Goal: Task Accomplishment & Management: Manage account settings

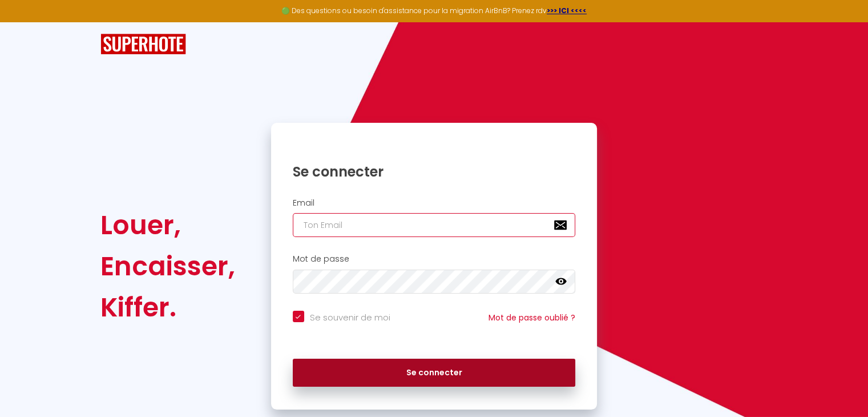
type input "[EMAIL_ADDRESS][DOMAIN_NAME]"
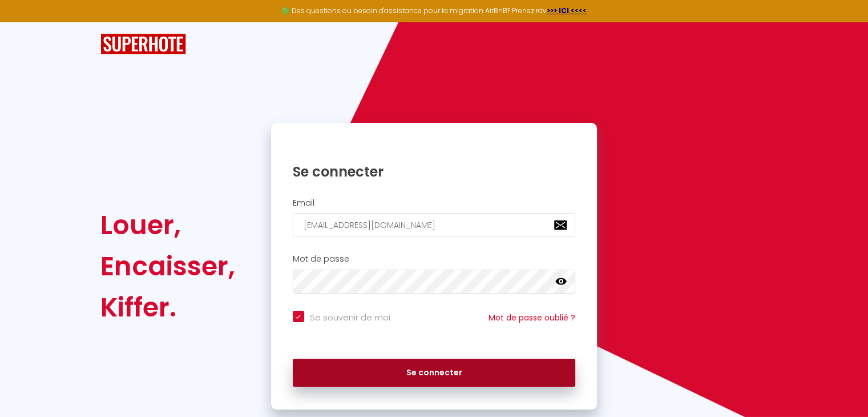
click at [453, 368] on button "Se connecter" at bounding box center [434, 373] width 283 height 29
checkbox input "true"
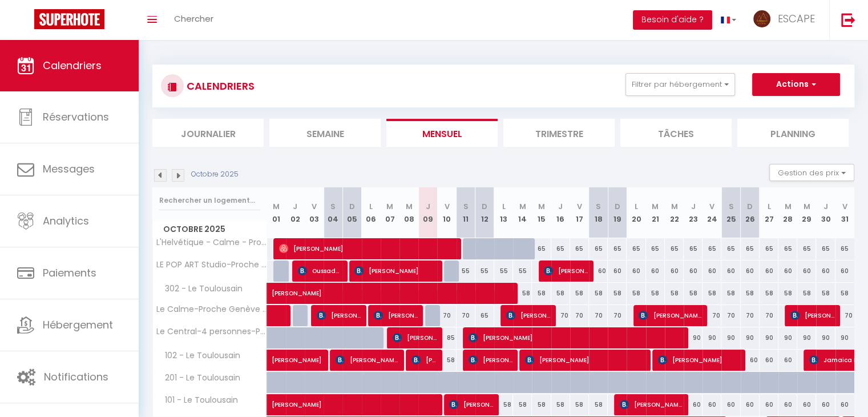
click at [163, 179] on img at bounding box center [160, 175] width 13 height 13
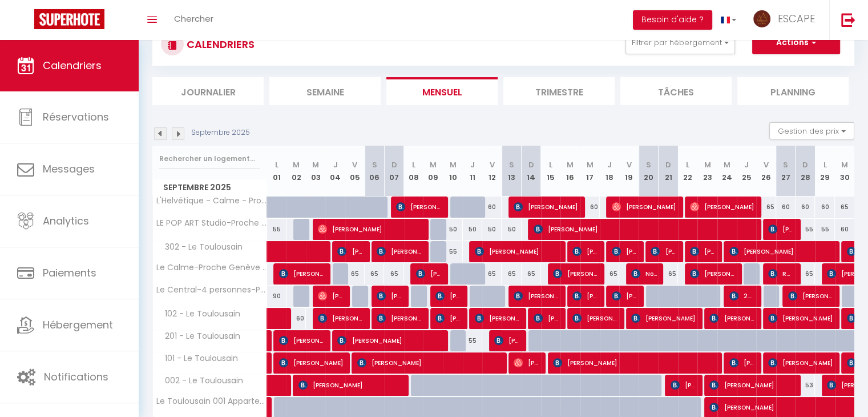
scroll to position [91, 0]
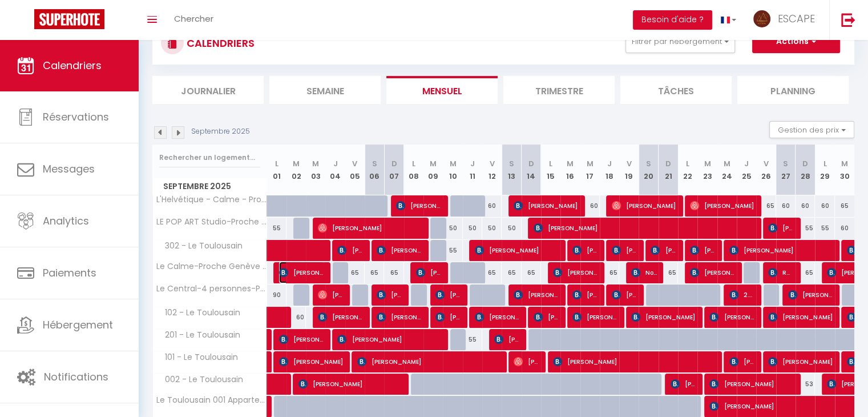
click at [310, 272] on span "[PERSON_NAME]" at bounding box center [301, 272] width 45 height 22
select select "OK"
select select "KO"
select select "0"
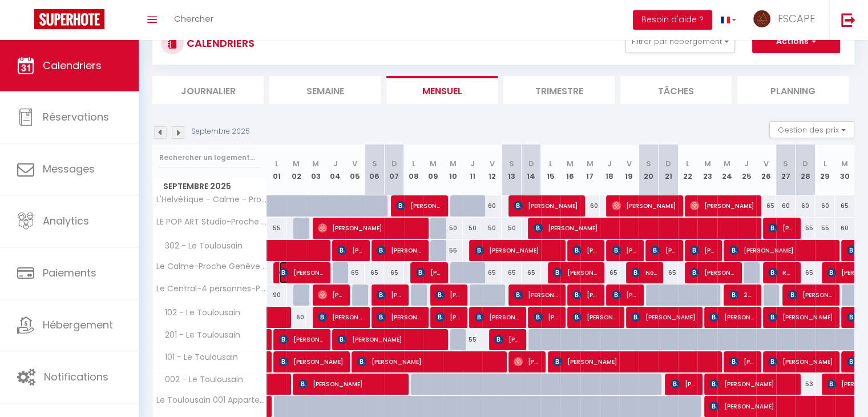
select select "1"
select select
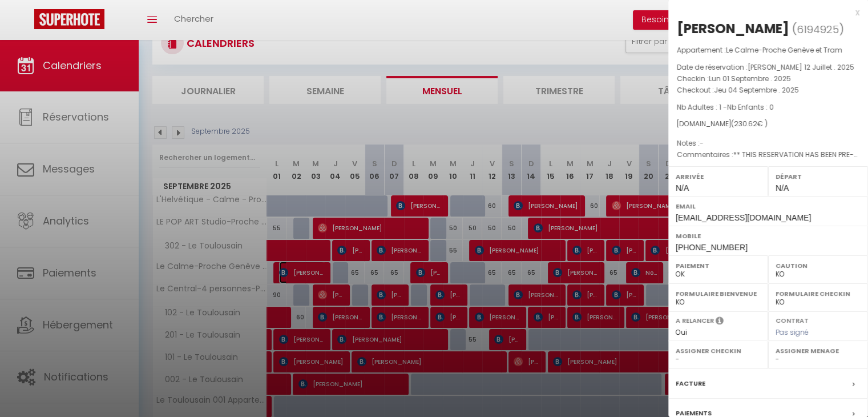
scroll to position [114, 0]
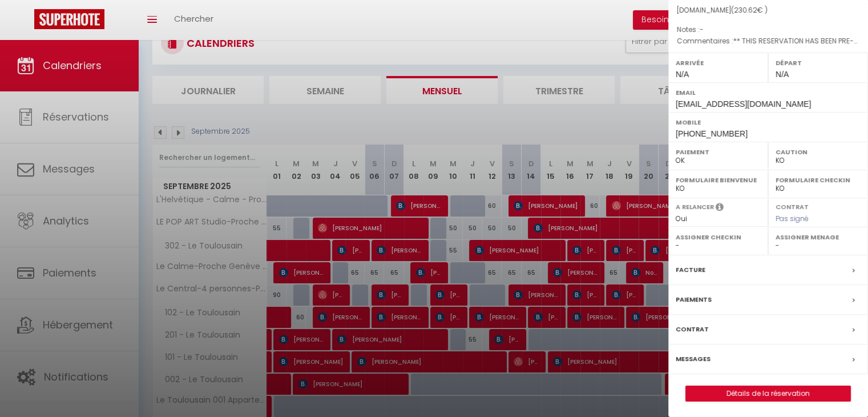
click at [699, 267] on label "Facture" at bounding box center [691, 270] width 30 height 12
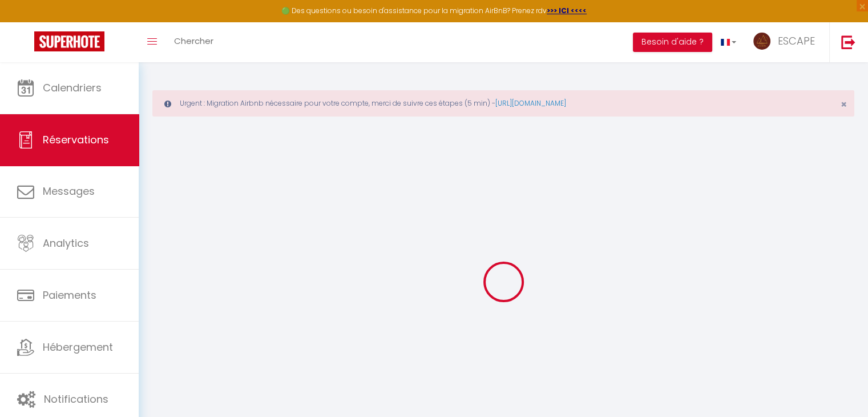
select select "cleaning"
select select "taxes"
select select
checkbox input "false"
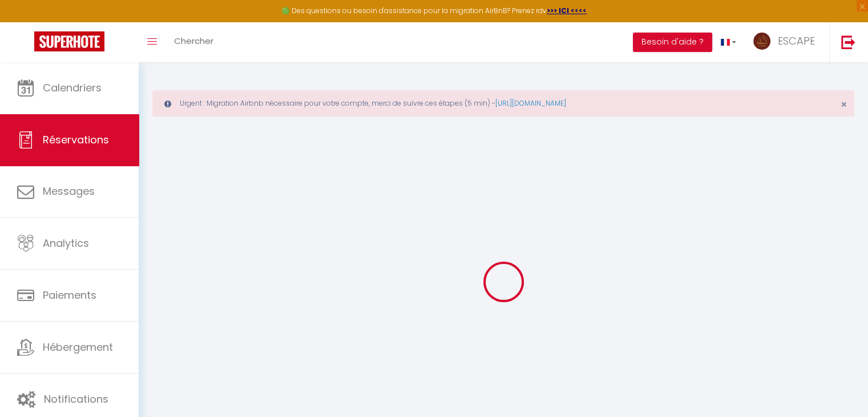
select select
checkbox input "false"
type textarea "** THIS RESERVATION HAS BEEN PRE-PAID ** BOOKING NOTE : Payment charge is EUR 3…"
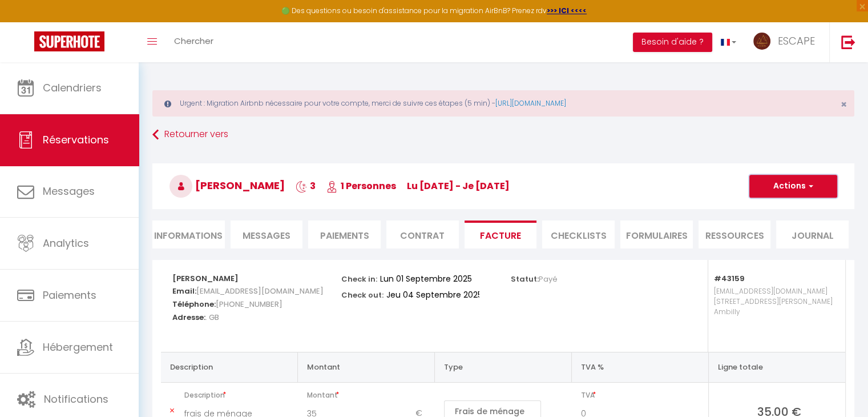
click at [820, 187] on button "Actions" at bounding box center [794, 186] width 88 height 23
click at [789, 256] on link "Copier le lien" at bounding box center [785, 255] width 96 height 15
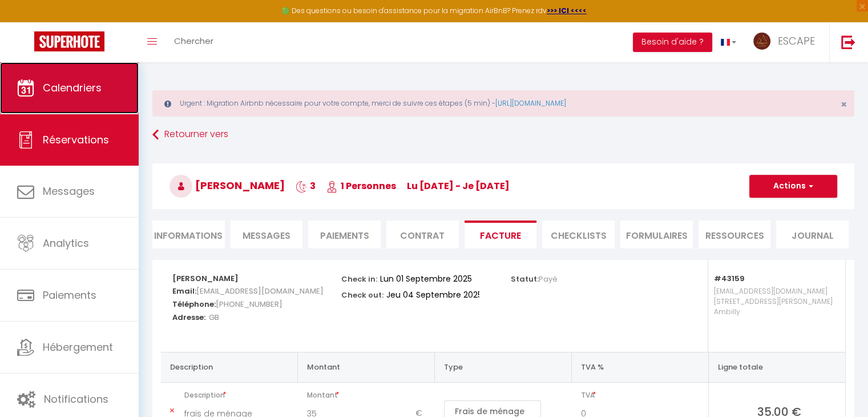
click at [94, 85] on span "Calendriers" at bounding box center [72, 88] width 59 height 14
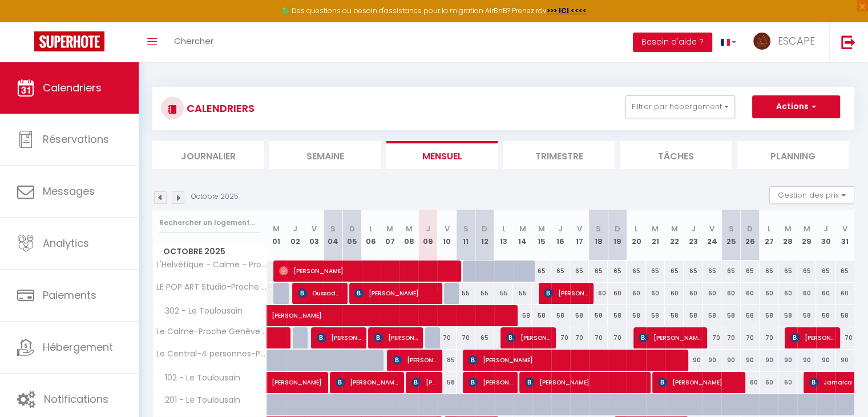
click at [159, 200] on img at bounding box center [160, 197] width 13 height 13
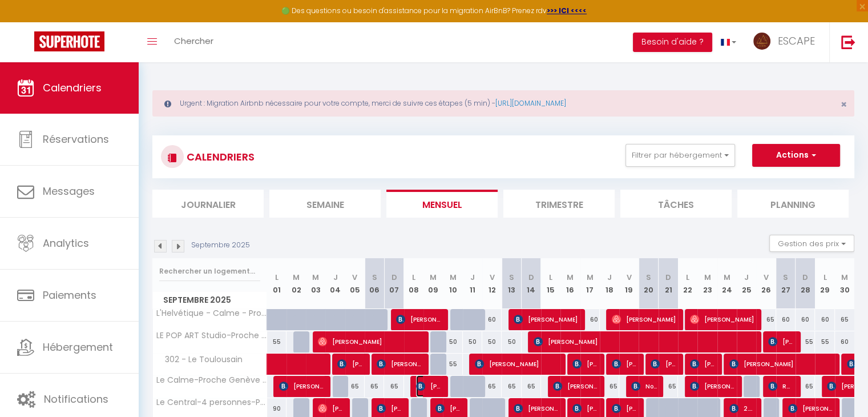
click at [436, 389] on span "[PERSON_NAME]" at bounding box center [429, 386] width 26 height 22
select select "OK"
select select "KO"
select select "0"
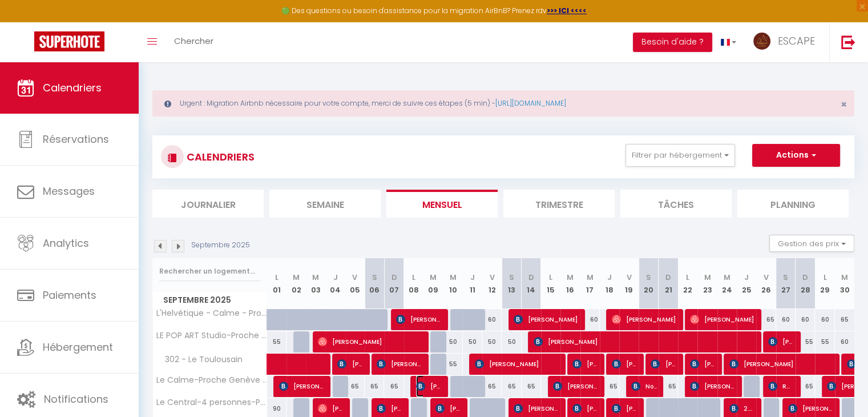
select select "1"
select select
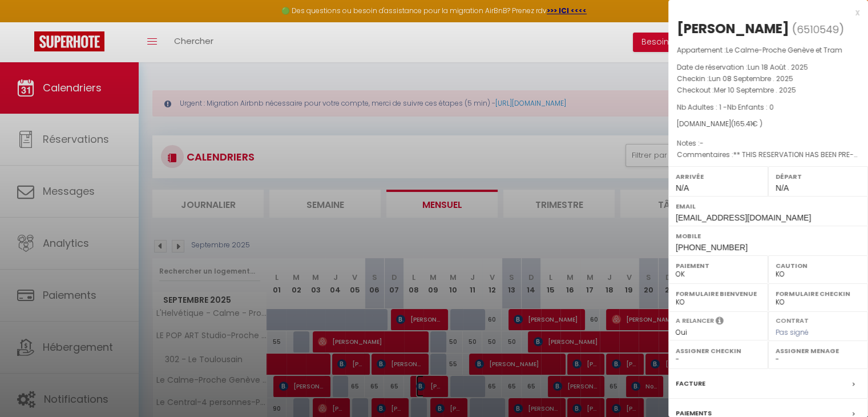
scroll to position [114, 0]
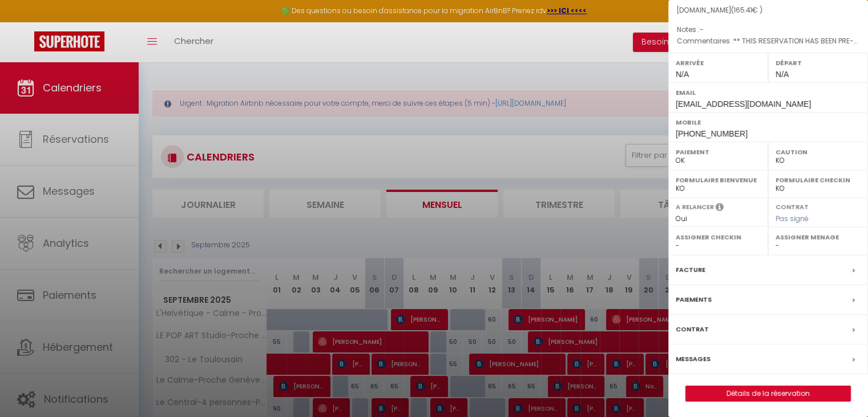
click at [702, 271] on label "Facture" at bounding box center [691, 270] width 30 height 12
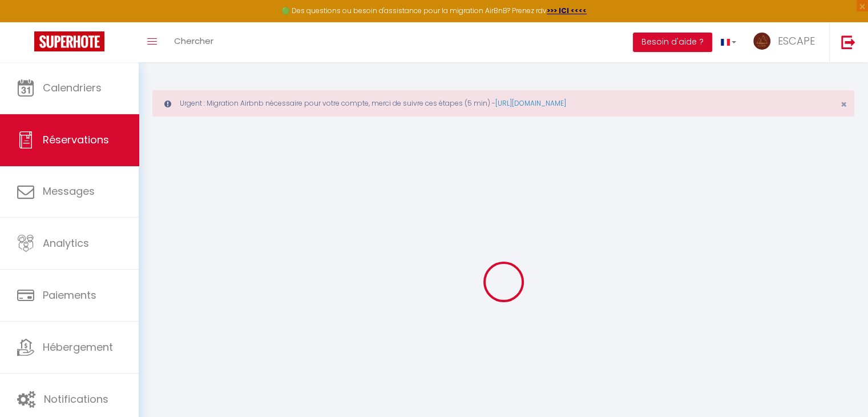
select select "cleaning"
select select "taxes"
select select
checkbox input "false"
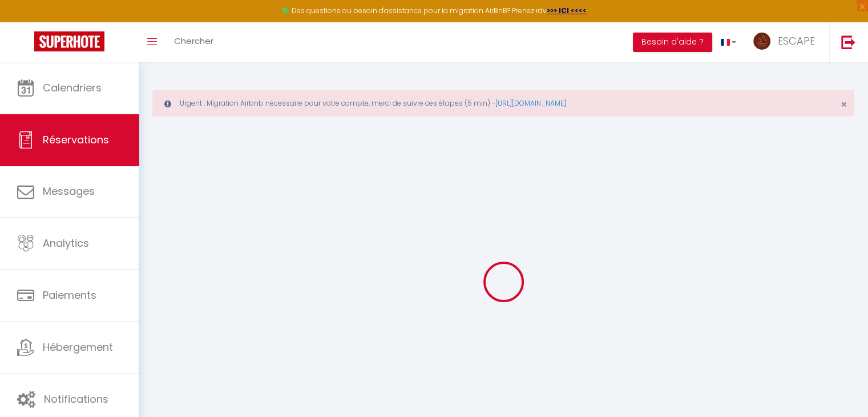
select select
checkbox input "false"
type textarea "** THIS RESERVATION HAS BEEN PRE-PAID ** BOOKING NOTE : Payment charge is EUR 2…"
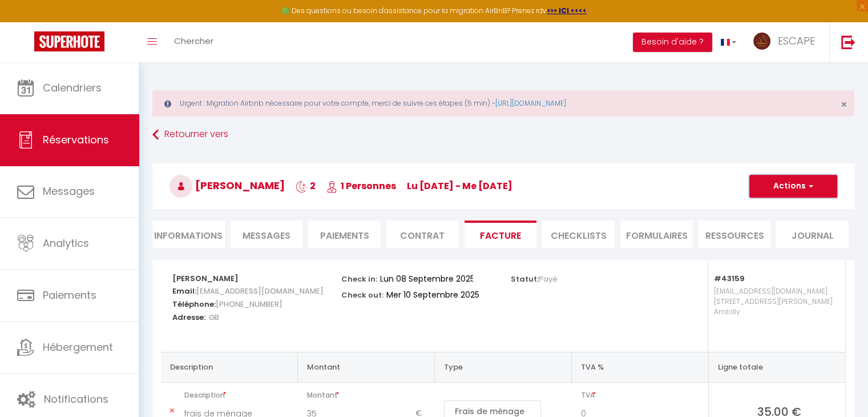
click at [767, 186] on button "Actions" at bounding box center [794, 186] width 88 height 23
click at [778, 255] on link "Copier le lien" at bounding box center [785, 255] width 96 height 15
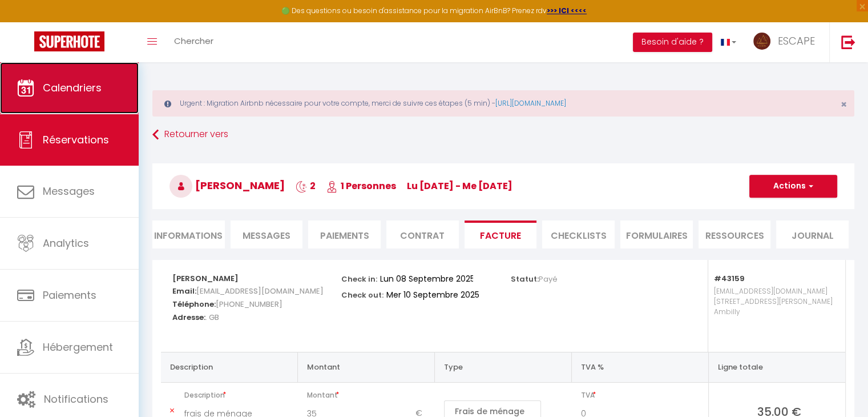
click at [79, 76] on link "Calendriers" at bounding box center [69, 87] width 139 height 51
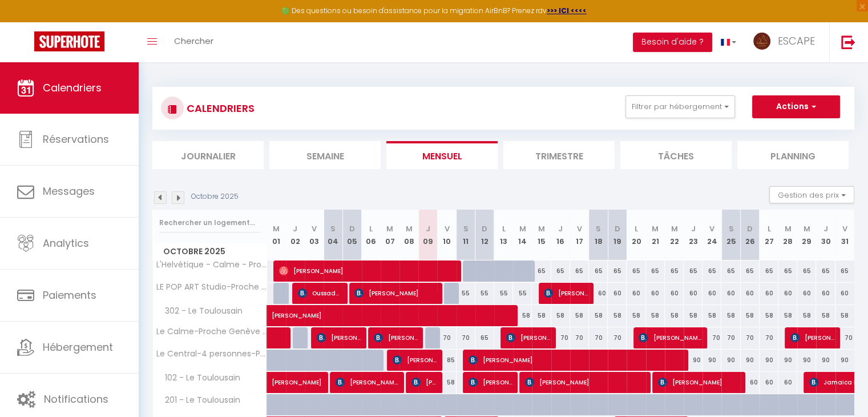
click at [160, 197] on img at bounding box center [160, 197] width 13 height 13
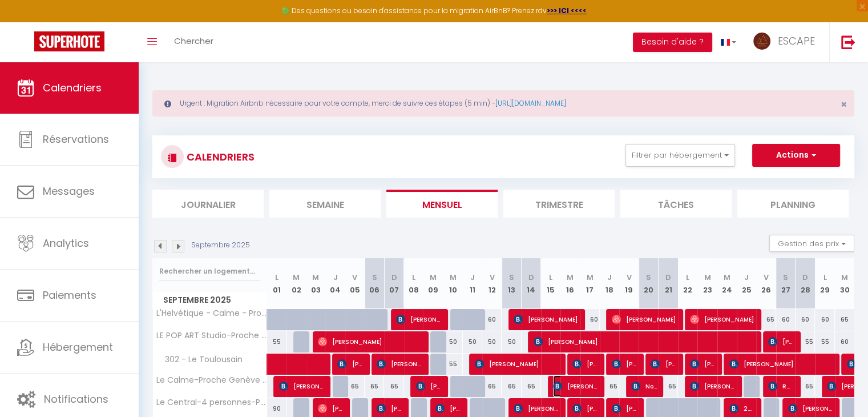
click at [581, 390] on span "[PERSON_NAME]" at bounding box center [575, 386] width 45 height 22
select select "OK"
select select "KO"
select select "0"
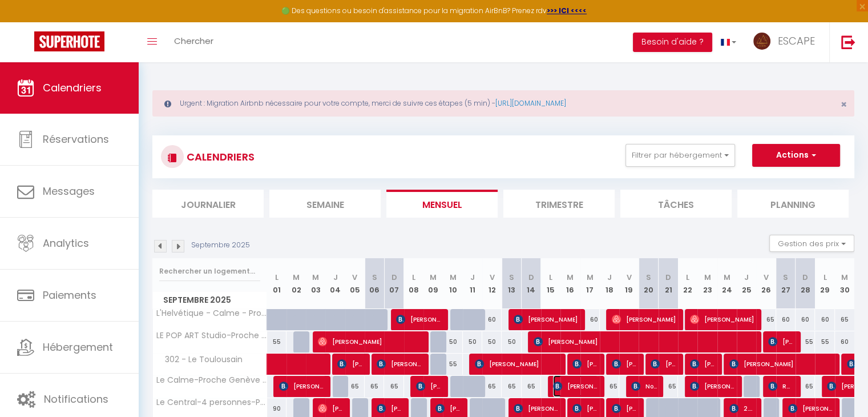
select select "1"
select select
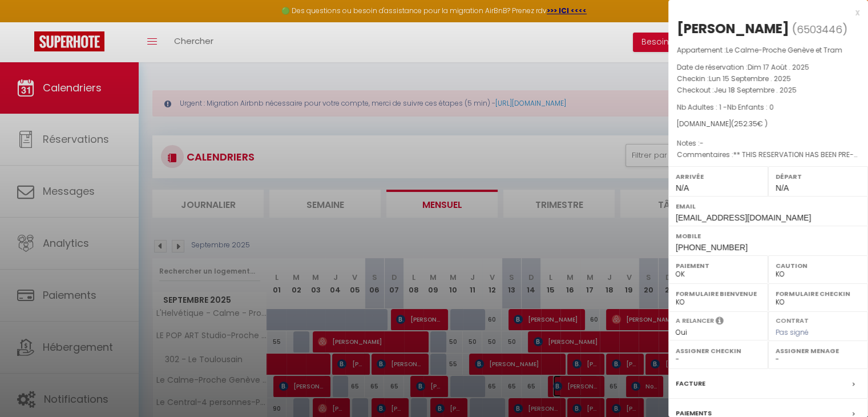
scroll to position [114, 0]
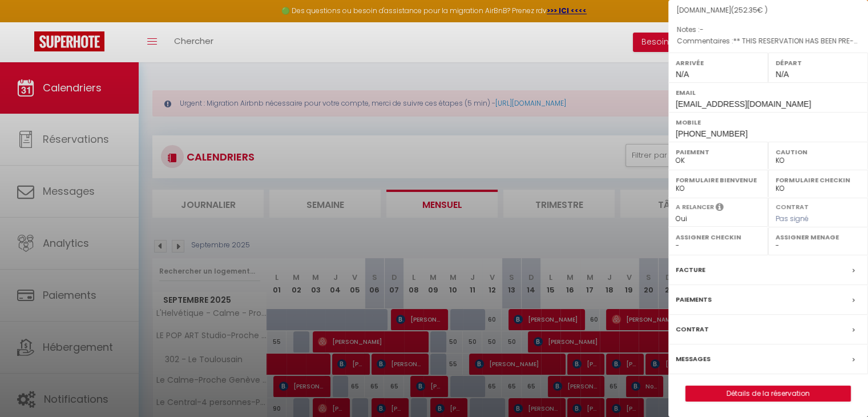
click at [699, 272] on label "Facture" at bounding box center [691, 270] width 30 height 12
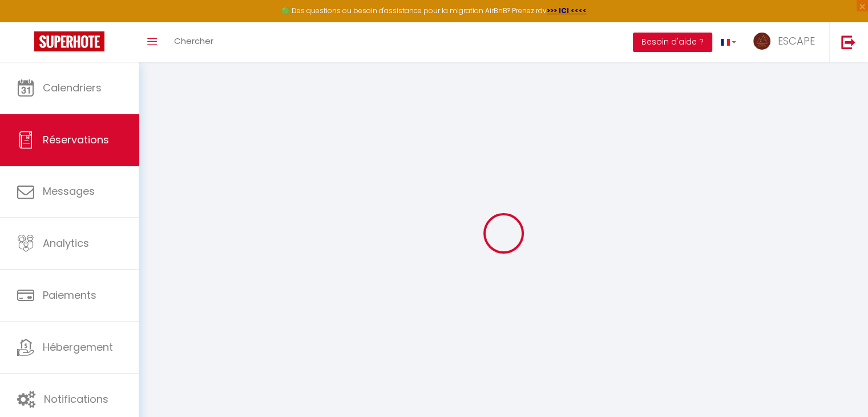
select select "cleaning"
select select "taxes"
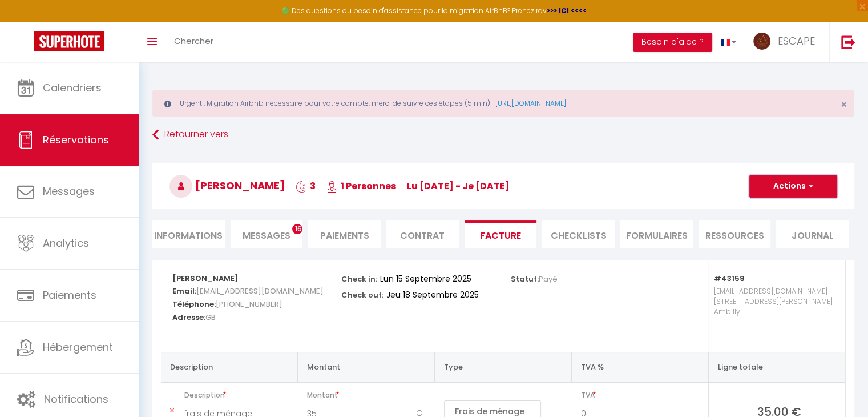
click at [792, 190] on button "Actions" at bounding box center [794, 186] width 88 height 23
click at [775, 251] on link "Copier le lien" at bounding box center [785, 255] width 96 height 15
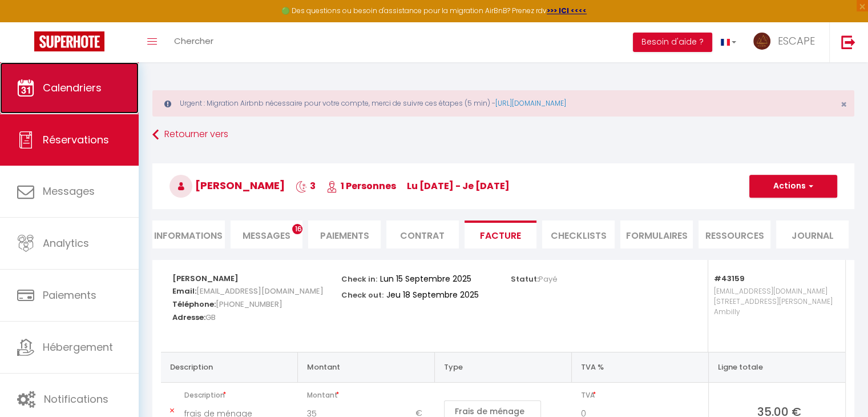
click at [106, 90] on link "Calendriers" at bounding box center [69, 87] width 139 height 51
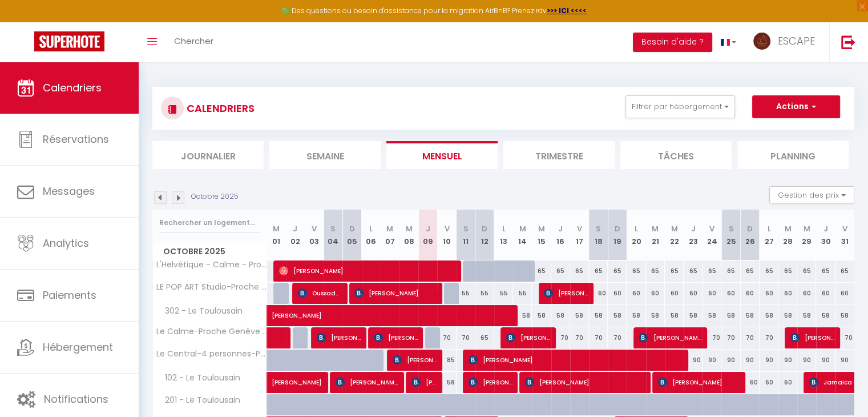
click at [158, 192] on img at bounding box center [160, 197] width 13 height 13
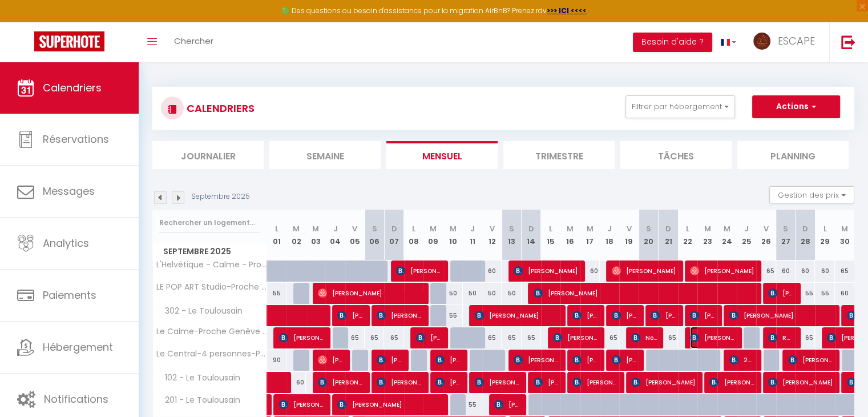
click at [701, 342] on span "[PERSON_NAME]" at bounding box center [712, 338] width 45 height 22
select select "OK"
select select "KO"
select select "0"
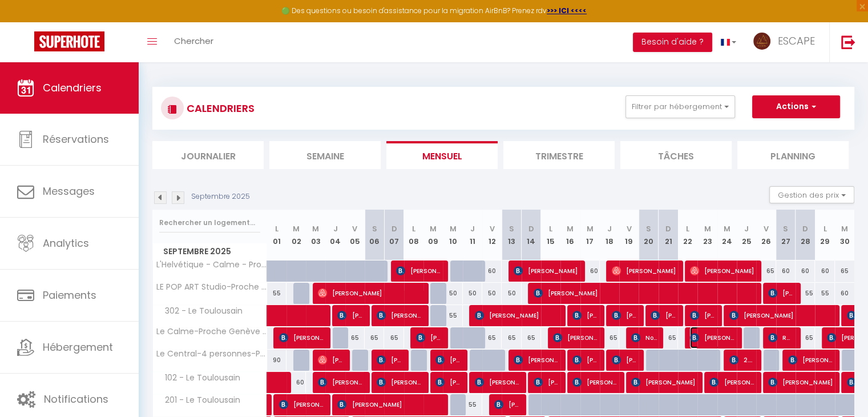
select select "1"
select select
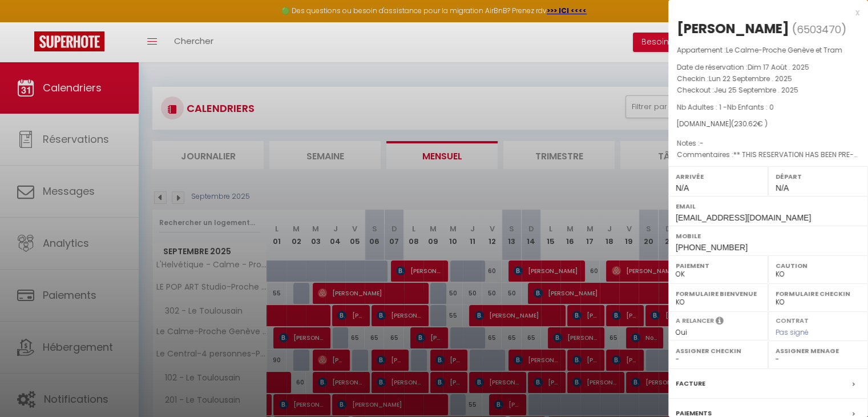
scroll to position [114, 0]
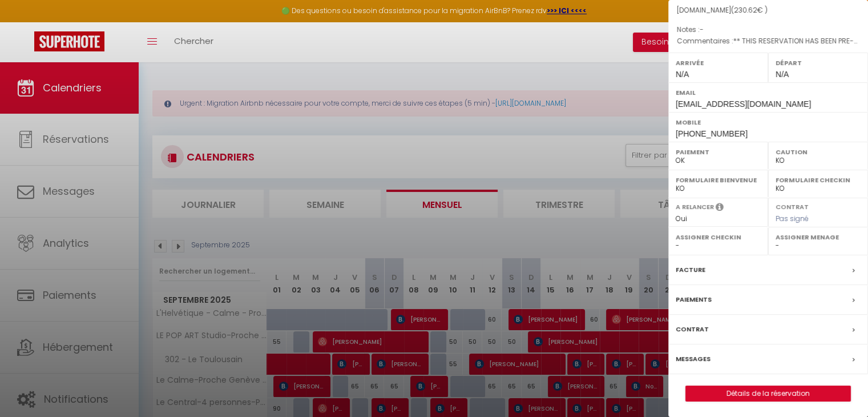
click at [703, 270] on div "Facture" at bounding box center [769, 270] width 200 height 30
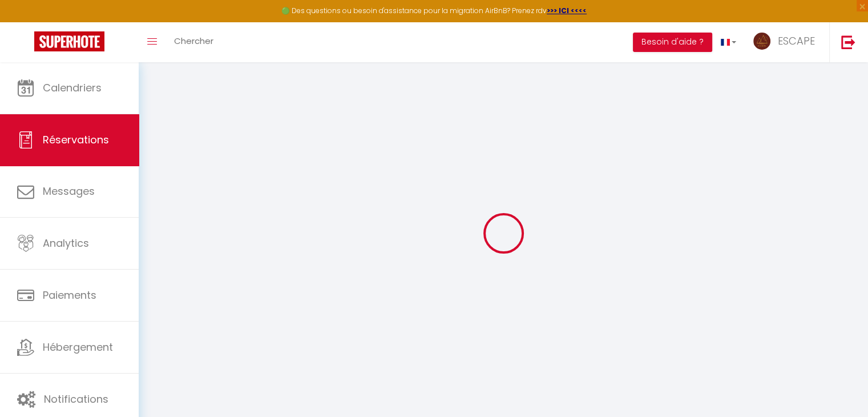
select select "cleaning"
select select "taxes"
select select
checkbox input "false"
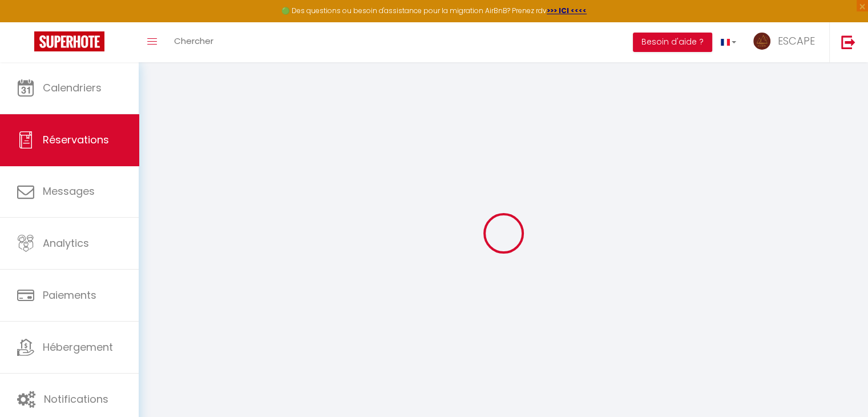
select select
checkbox input "false"
type textarea "** THIS RESERVATION HAS BEEN PRE-PAID ** BOOKING NOTE : Payment charge is EUR 3…"
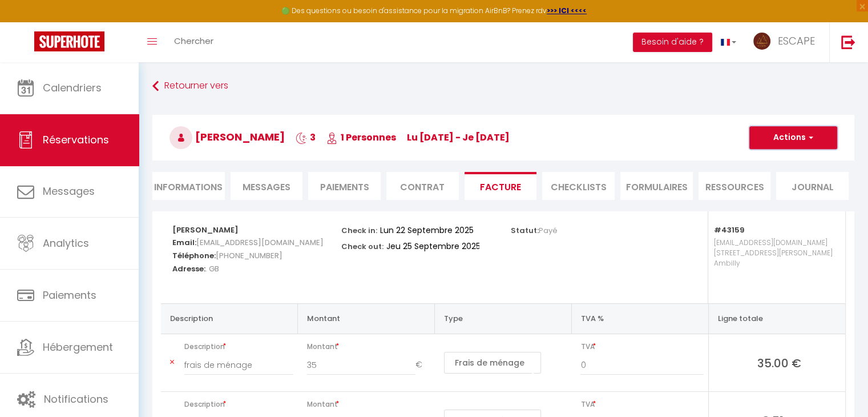
click at [806, 147] on button "Actions" at bounding box center [794, 137] width 88 height 23
click at [782, 204] on ul "Enregistrer [PERSON_NAME] et éditer Envoyer la facture Copier le lien" at bounding box center [784, 185] width 97 height 66
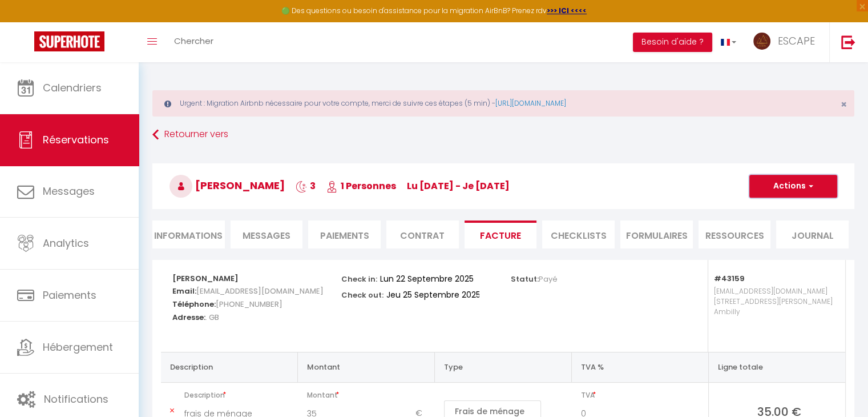
click at [799, 187] on button "Actions" at bounding box center [794, 186] width 88 height 23
click at [772, 252] on link "Copier le lien" at bounding box center [785, 255] width 96 height 15
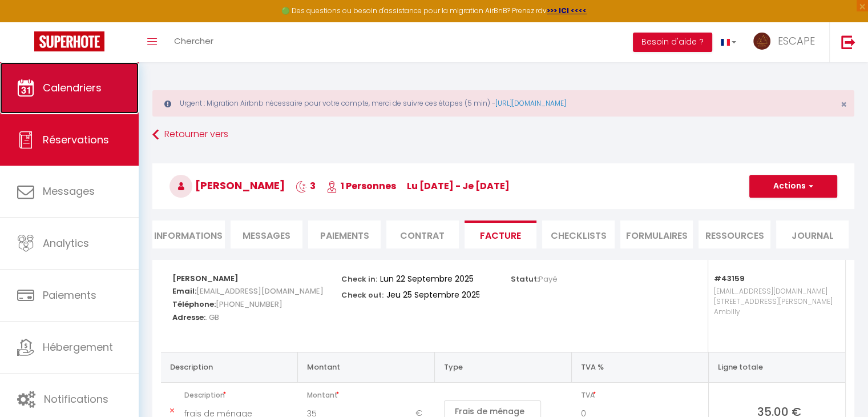
click at [100, 86] on span "Calendriers" at bounding box center [72, 88] width 59 height 14
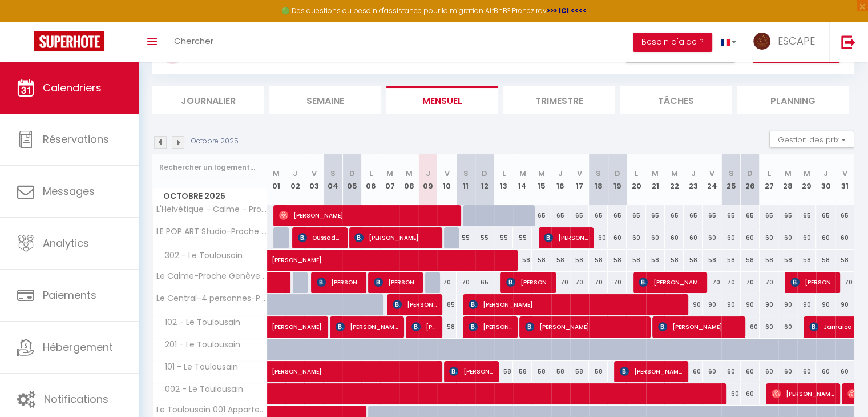
scroll to position [105, 0]
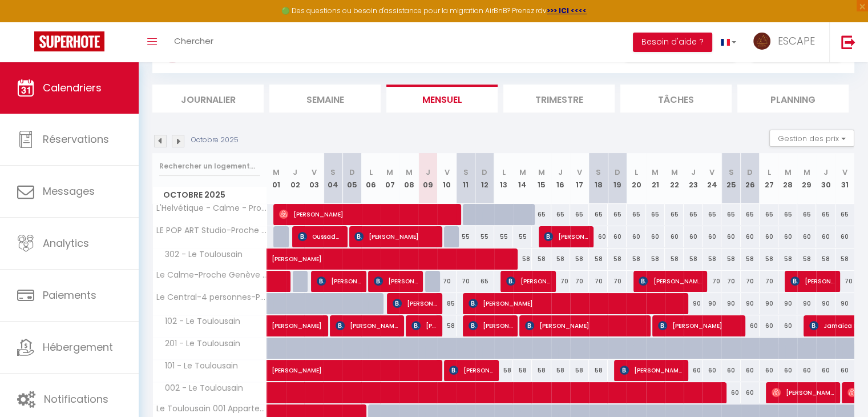
click at [160, 143] on img at bounding box center [160, 141] width 13 height 13
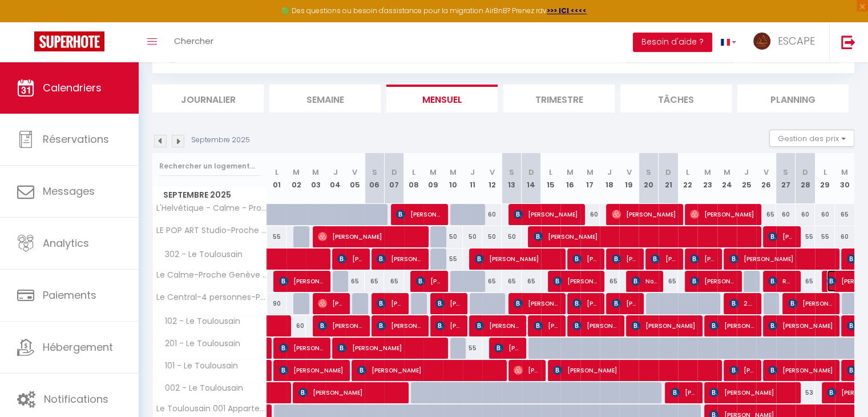
click at [838, 286] on span "[PERSON_NAME]" at bounding box center [866, 281] width 79 height 22
select select "OK"
select select "KO"
select select "0"
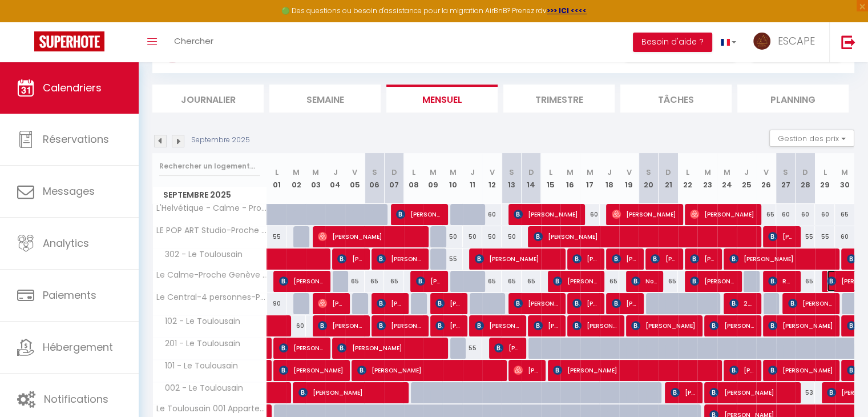
select select "1"
select select
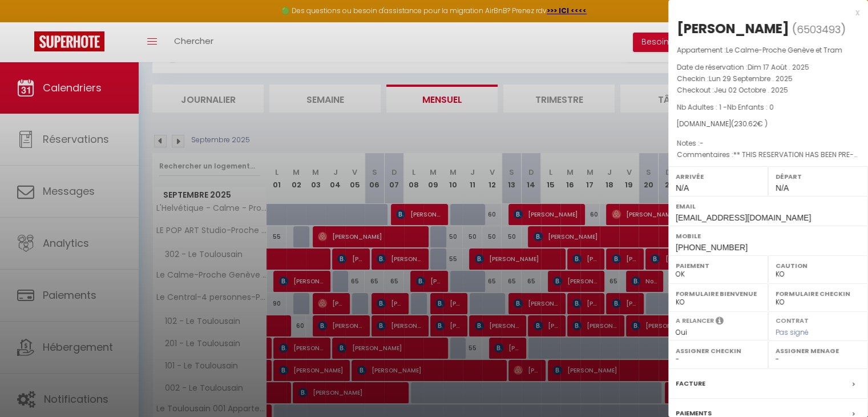
scroll to position [114, 0]
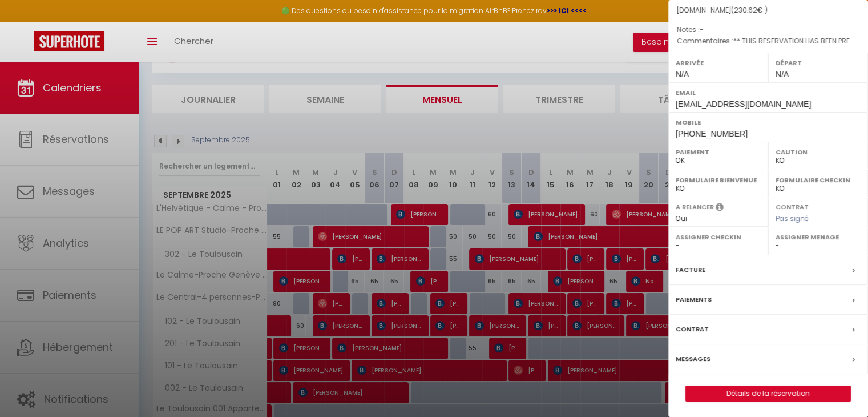
click at [695, 270] on label "Facture" at bounding box center [691, 270] width 30 height 12
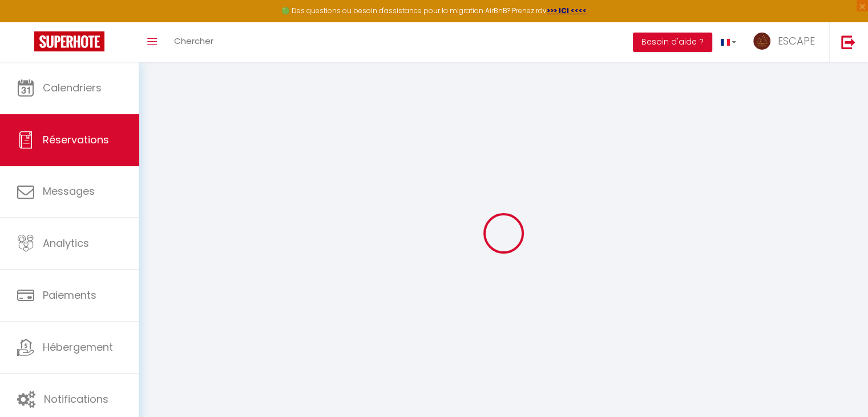
select select "cleaning"
select select "taxes"
select select
checkbox input "false"
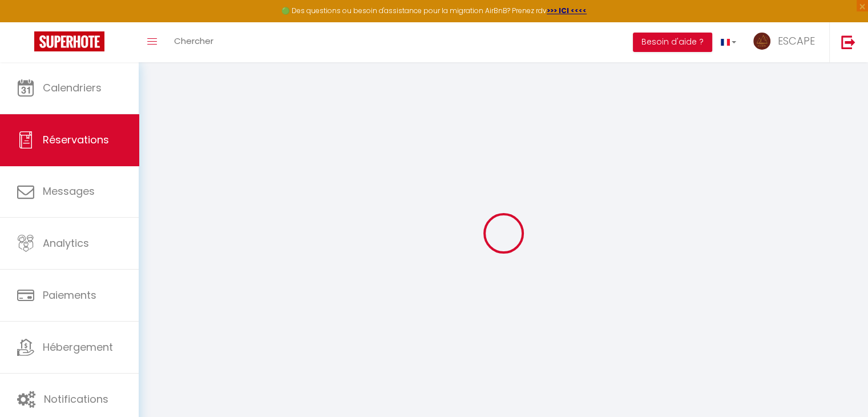
select select
checkbox input "false"
select select
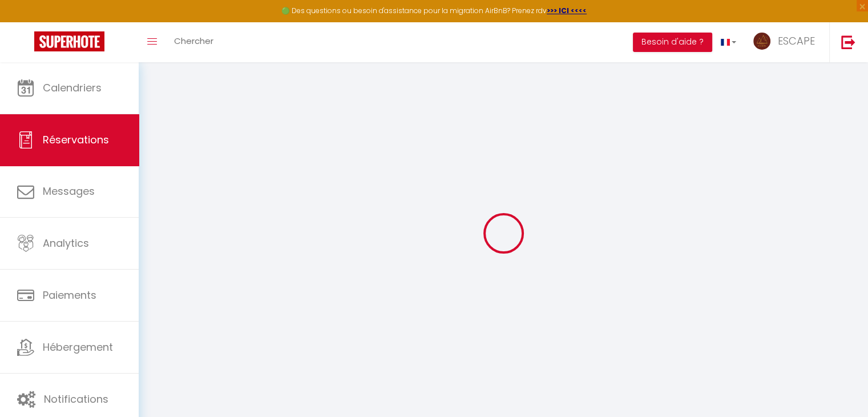
checkbox input "false"
type textarea "** THIS RESERVATION HAS BEEN PRE-PAID ** BOOKING NOTE : Payment charge is EUR 3…"
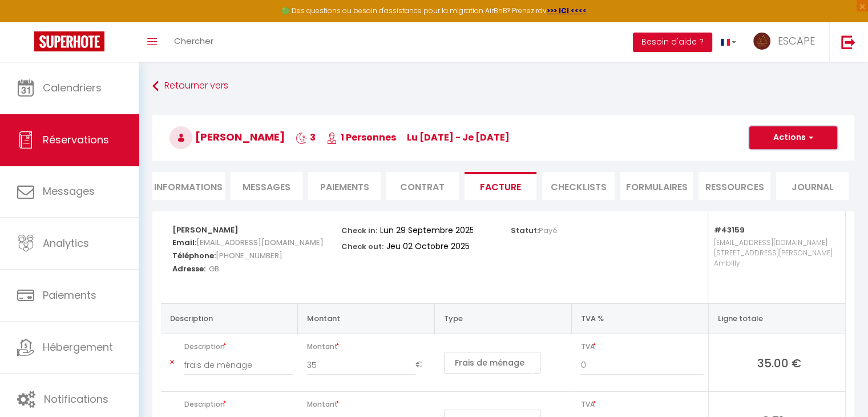
click at [801, 141] on button "Actions" at bounding box center [794, 137] width 88 height 23
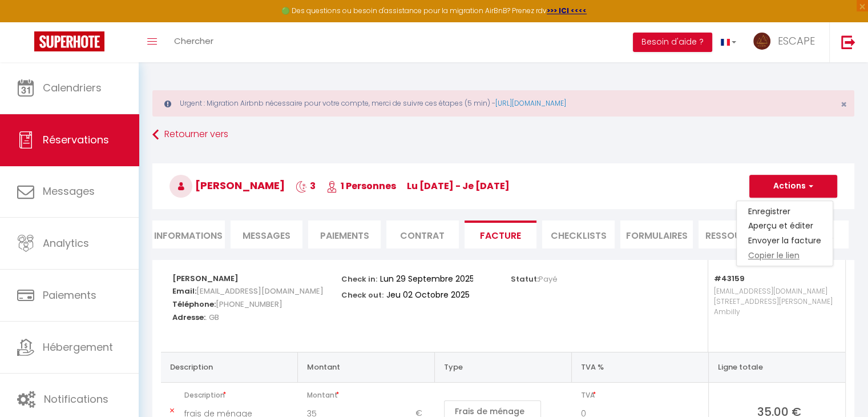
click at [784, 254] on link "Copier le lien" at bounding box center [785, 255] width 96 height 15
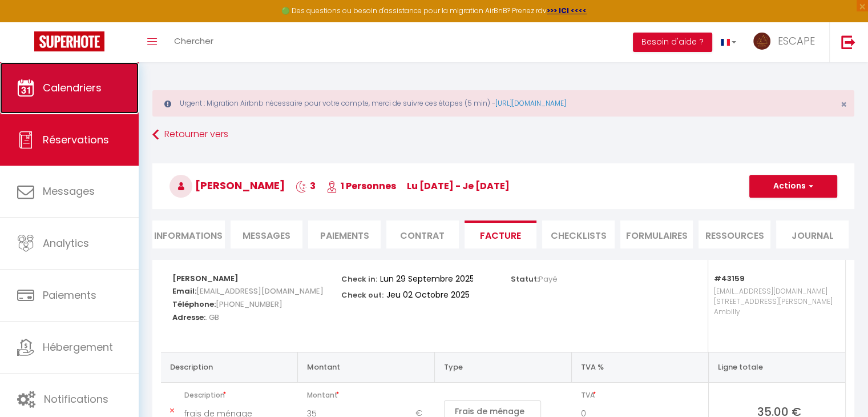
click at [102, 84] on link "Calendriers" at bounding box center [69, 87] width 139 height 51
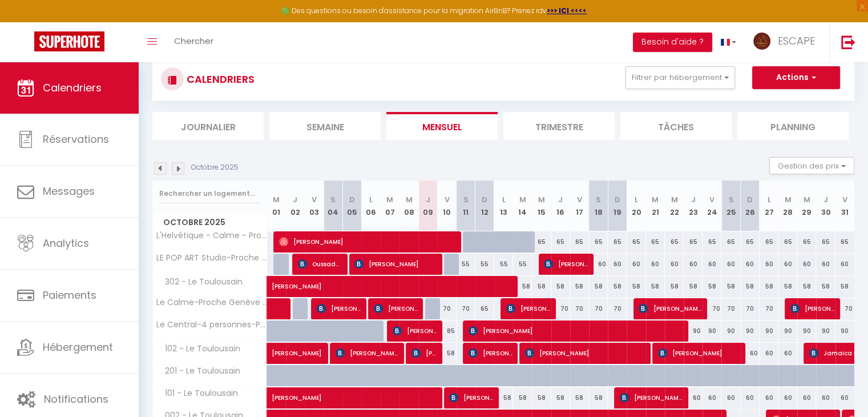
scroll to position [126, 0]
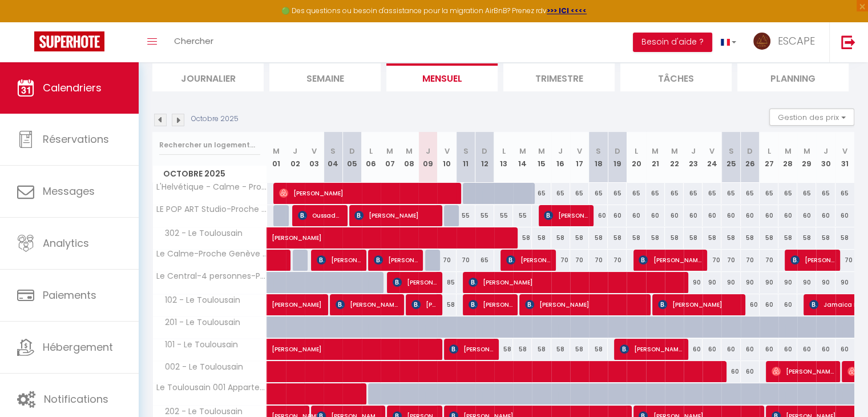
click at [568, 257] on div "70" at bounding box center [561, 259] width 19 height 21
type input "70"
type input "Jeu 16 Octobre 2025"
type input "Ven 17 Octobre 2025"
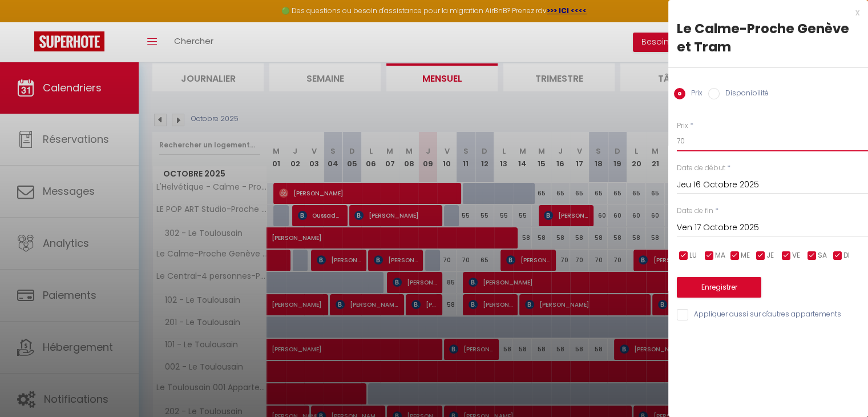
click at [696, 144] on input "70" at bounding box center [772, 141] width 191 height 21
type input "7"
type input "65"
click at [715, 288] on button "Enregistrer" at bounding box center [719, 287] width 84 height 21
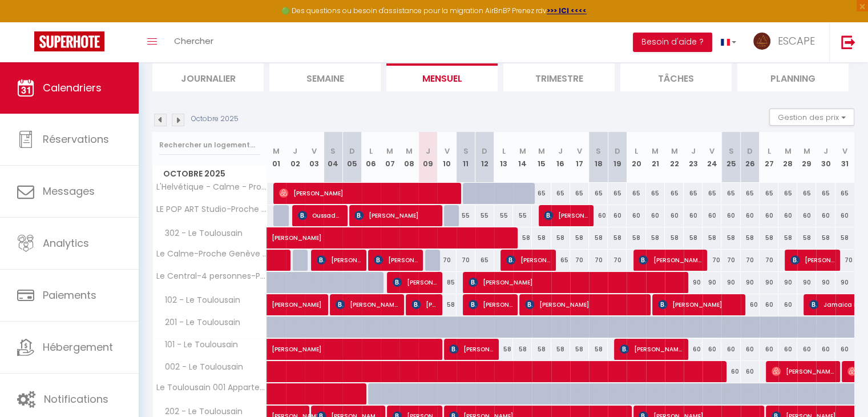
click at [718, 258] on div "70" at bounding box center [712, 259] width 19 height 21
type input "70"
type input "Ven 24 Octobre 2025"
type input "Sam 25 Octobre 2025"
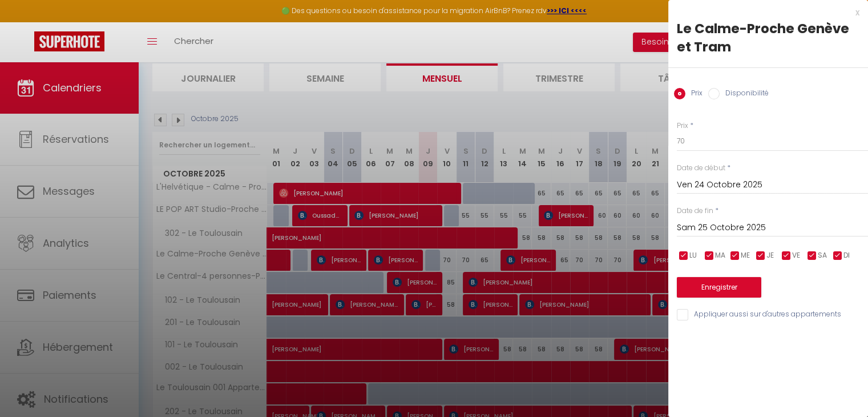
click at [637, 93] on div at bounding box center [434, 208] width 868 height 417
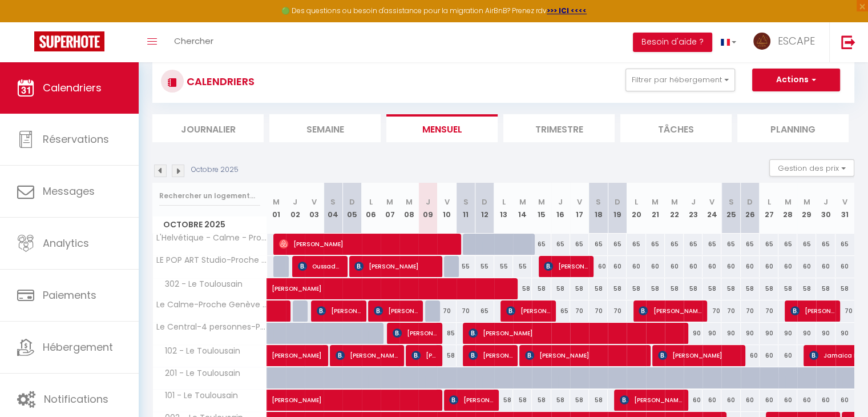
scroll to position [75, 0]
click at [180, 171] on img at bounding box center [178, 170] width 13 height 13
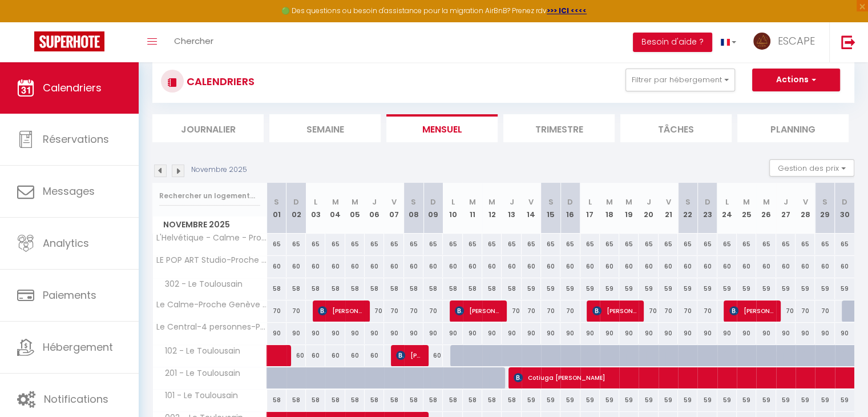
click at [180, 171] on img at bounding box center [178, 170] width 13 height 13
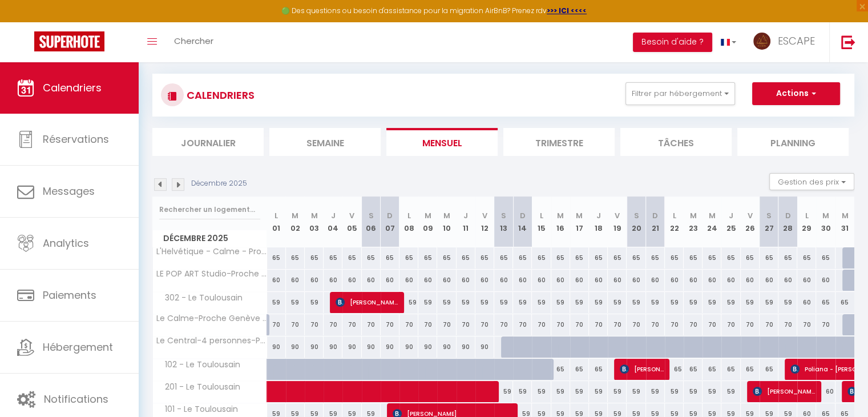
scroll to position [75, 0]
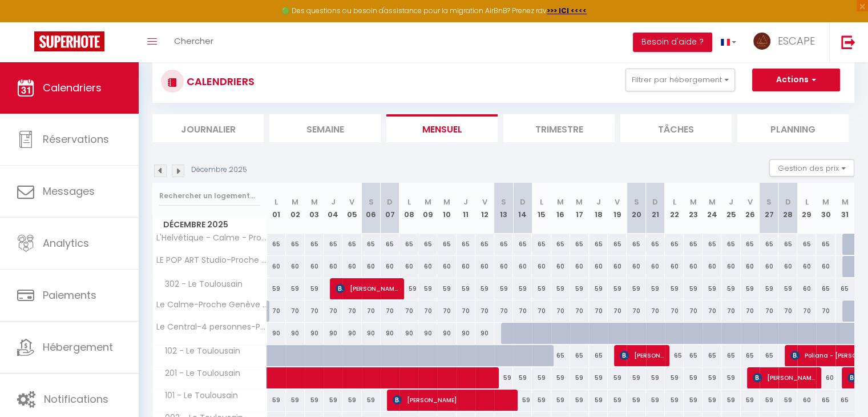
click at [508, 332] on div at bounding box center [510, 334] width 19 height 22
type input "Sam 13 Décembre 2025"
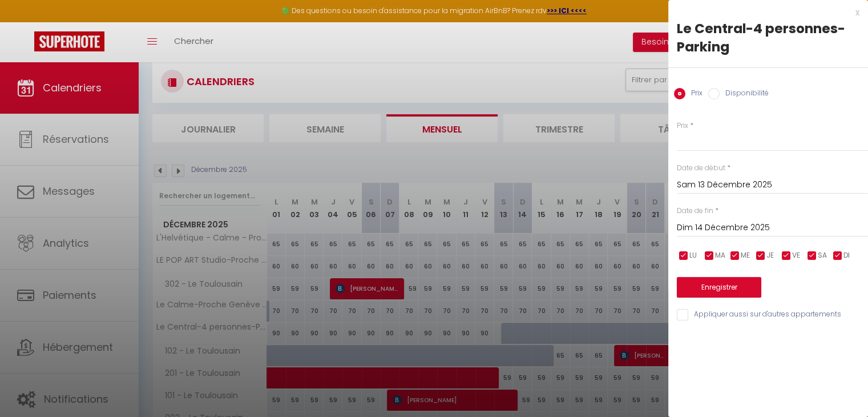
click at [747, 226] on input "Dim 14 Décembre 2025" at bounding box center [772, 227] width 191 height 15
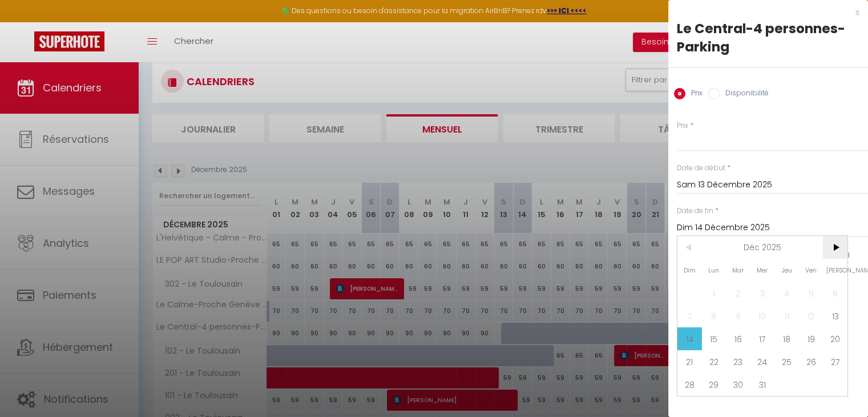
click at [840, 244] on span ">" at bounding box center [835, 247] width 25 height 23
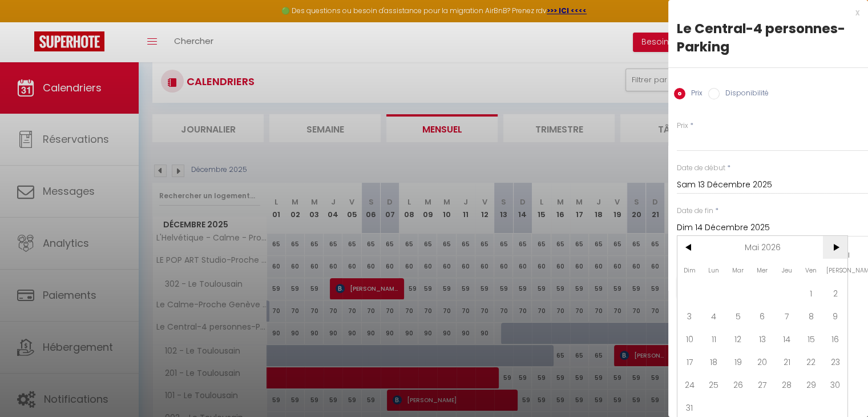
click at [840, 244] on span ">" at bounding box center [835, 247] width 25 height 23
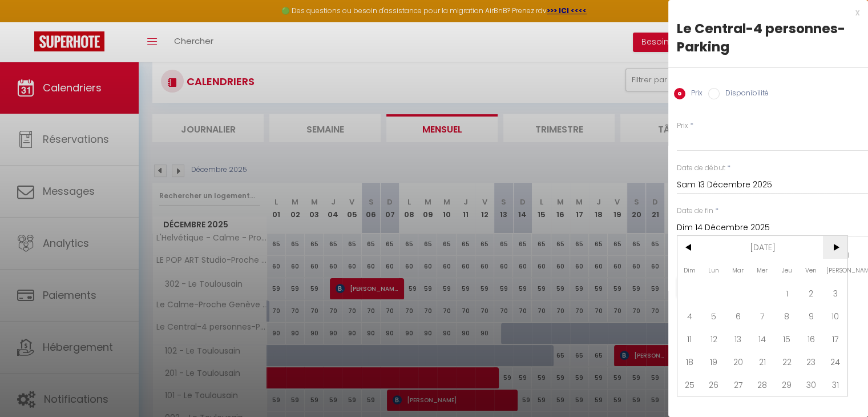
click at [840, 244] on span ">" at bounding box center [835, 247] width 25 height 23
click at [786, 384] on span "31" at bounding box center [787, 384] width 25 height 23
type input "Jeu 31 Décembre 2026"
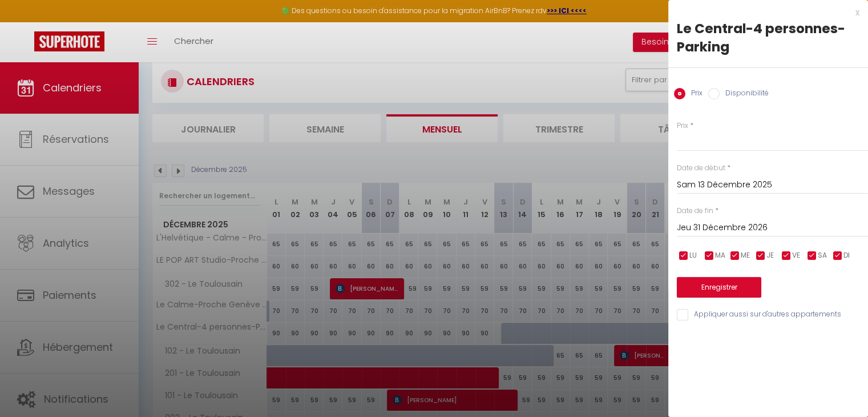
click at [715, 93] on input "Disponibilité" at bounding box center [714, 93] width 11 height 11
radio input "true"
radio input "false"
click at [724, 287] on button "Enregistrer" at bounding box center [719, 288] width 84 height 21
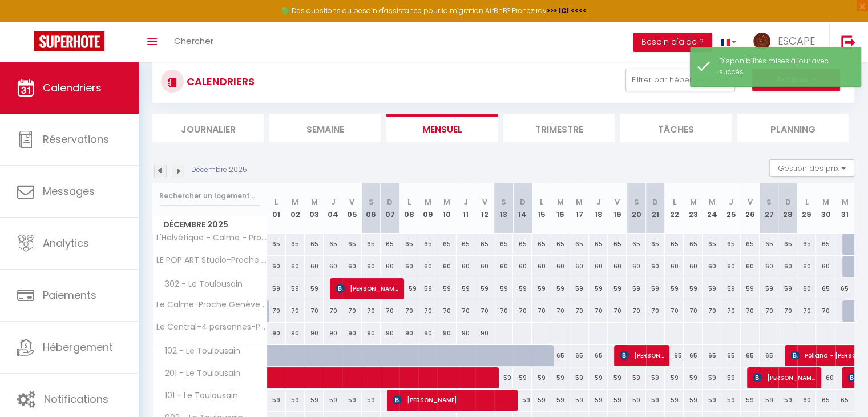
click at [510, 335] on div at bounding box center [503, 333] width 19 height 21
select select "1"
type input "Sam 13 Décembre 2025"
type input "Dim 14 Décembre 2025"
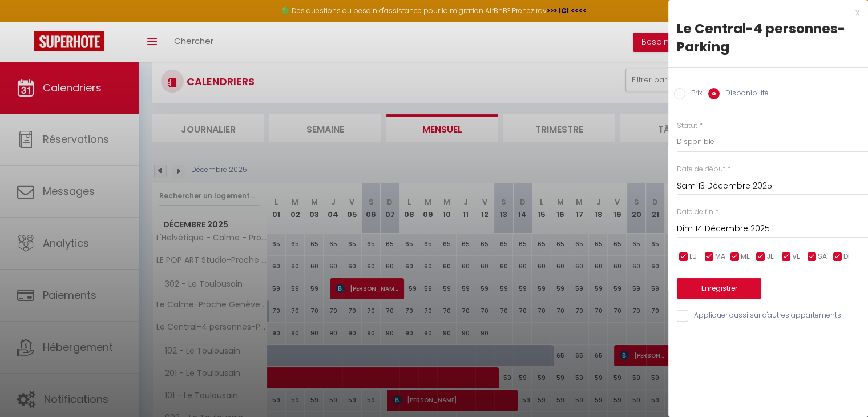
click at [683, 95] on input "Prix" at bounding box center [679, 93] width 11 height 11
radio input "true"
radio input "false"
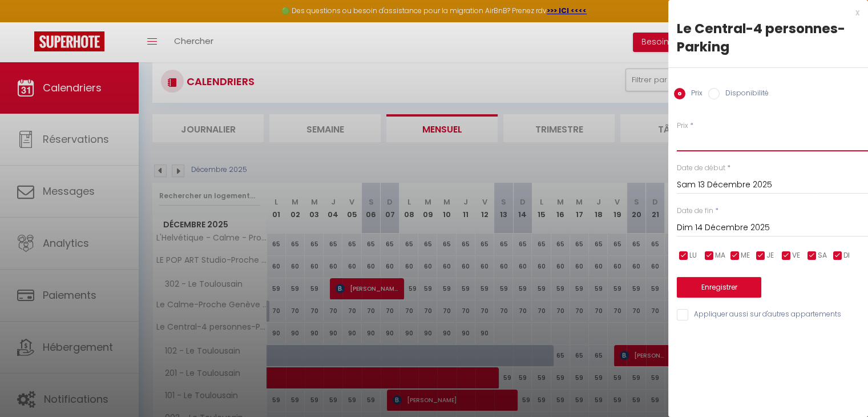
click at [697, 145] on input "Prix" at bounding box center [772, 141] width 191 height 21
type input "90"
click at [729, 227] on input "Dim 14 Décembre 2025" at bounding box center [772, 227] width 191 height 15
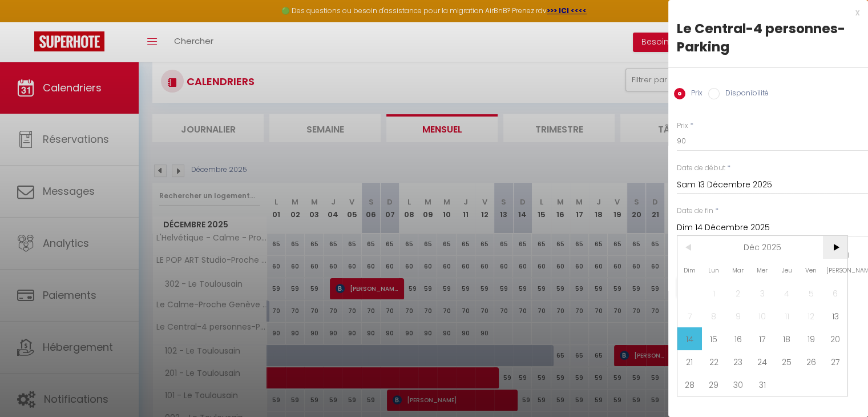
click at [836, 247] on span ">" at bounding box center [835, 247] width 25 height 23
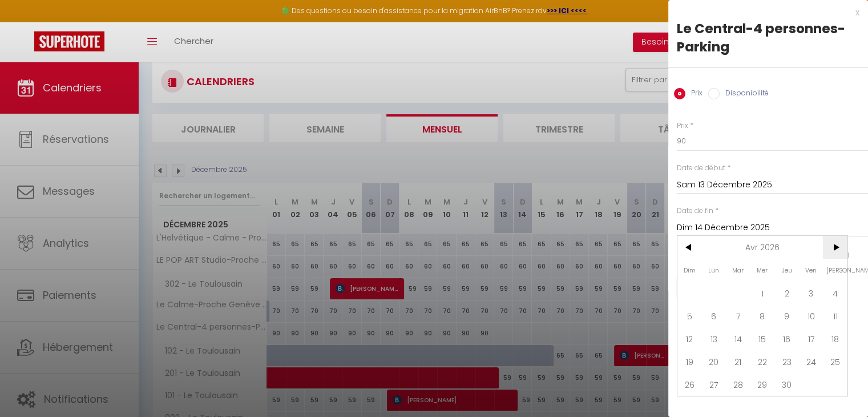
click at [836, 247] on span ">" at bounding box center [835, 247] width 25 height 23
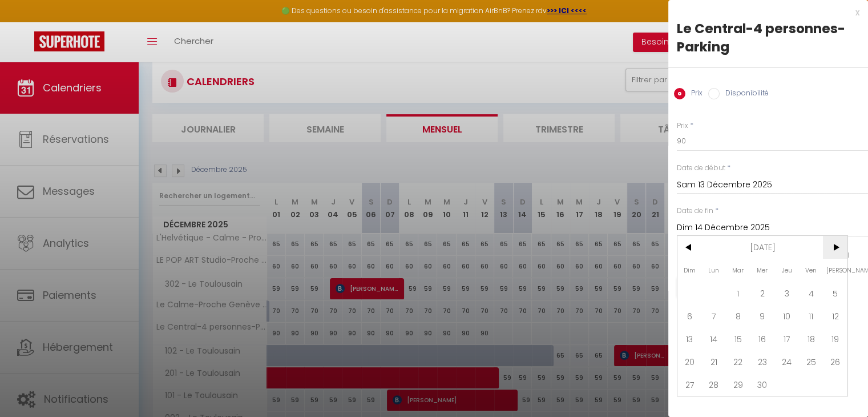
click at [836, 247] on span ">" at bounding box center [835, 247] width 25 height 23
click at [690, 247] on span "<" at bounding box center [690, 247] width 25 height 23
click at [790, 384] on span "31" at bounding box center [787, 384] width 25 height 23
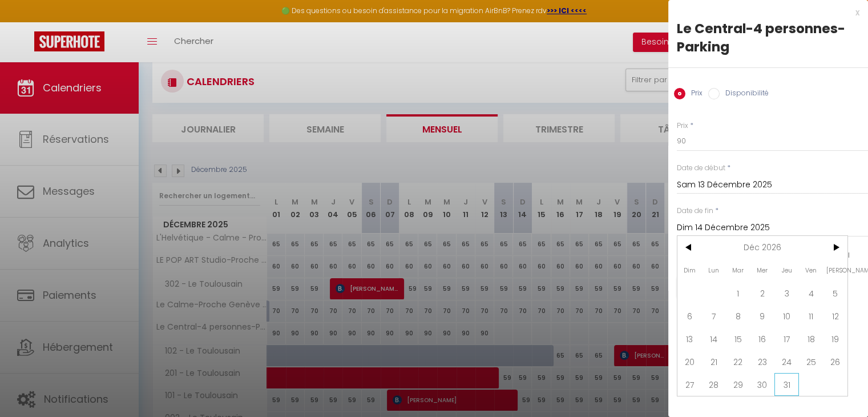
type input "Jeu 31 Décembre 2026"
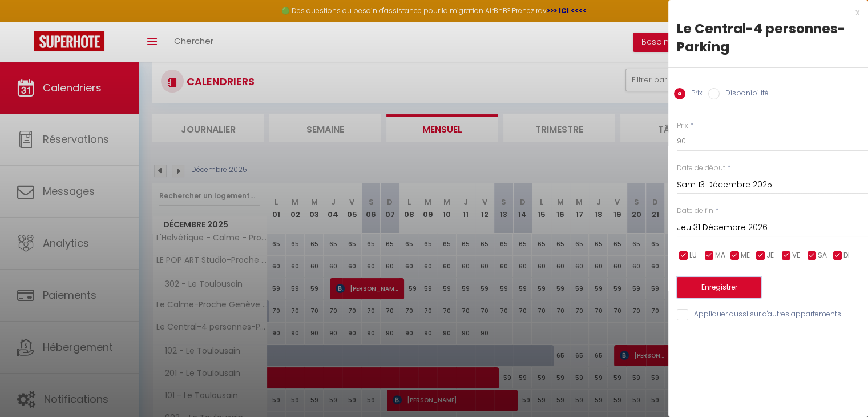
click at [736, 285] on button "Enregistrer" at bounding box center [719, 287] width 84 height 21
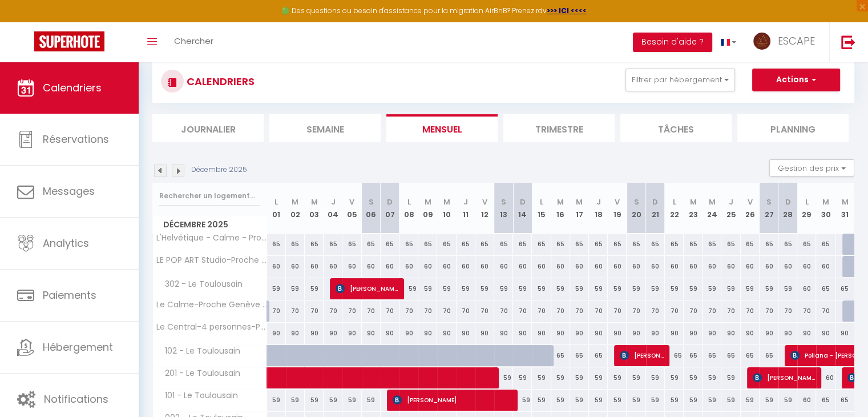
click at [843, 308] on div at bounding box center [852, 311] width 19 height 22
type input "70"
type input "Mer 31 Décembre 2025"
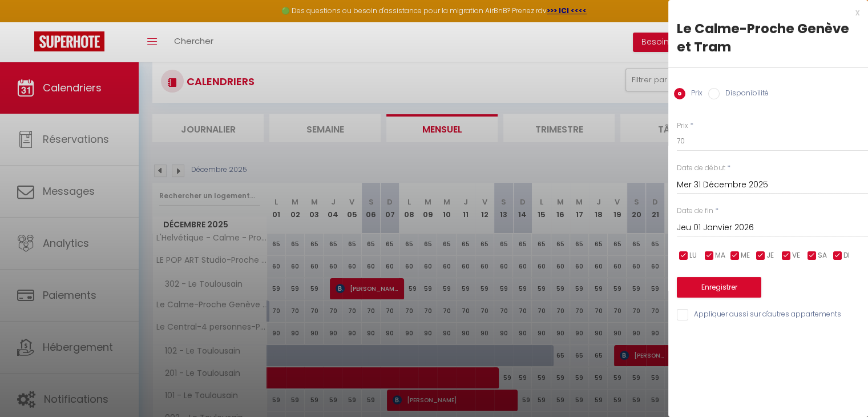
click at [754, 226] on input "Jeu 01 Janvier 2026" at bounding box center [772, 227] width 191 height 15
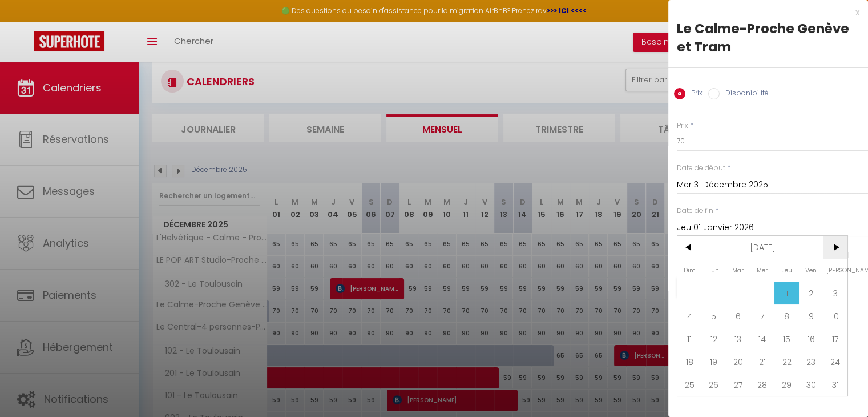
click at [836, 246] on span ">" at bounding box center [835, 247] width 25 height 23
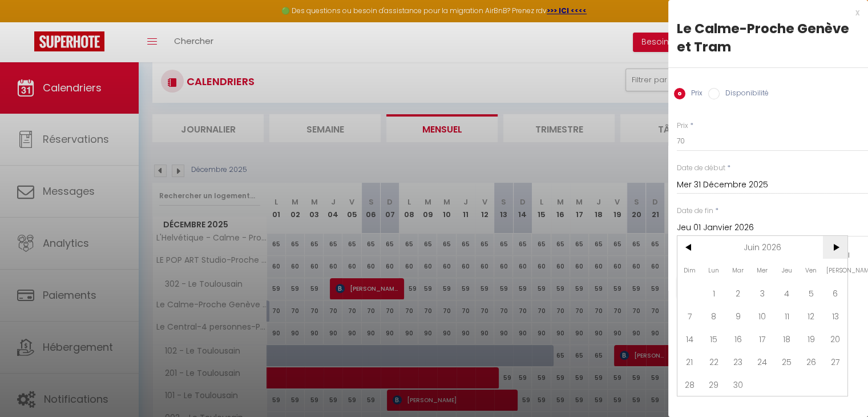
click at [836, 246] on span ">" at bounding box center [835, 247] width 25 height 23
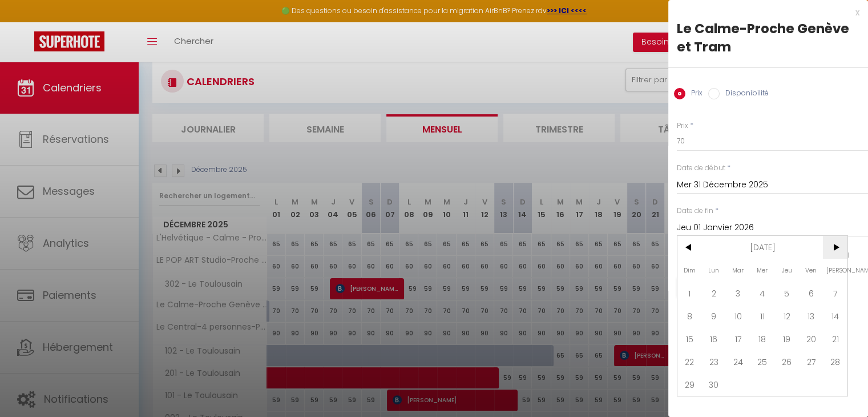
click at [836, 246] on span ">" at bounding box center [835, 247] width 25 height 23
click at [788, 382] on span "31" at bounding box center [787, 384] width 25 height 23
type input "Jeu 31 Décembre 2026"
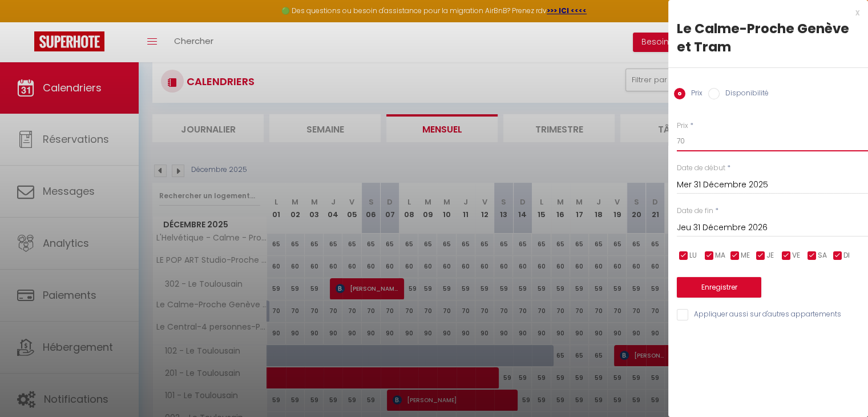
click at [706, 146] on input "70" at bounding box center [772, 141] width 191 height 21
click at [723, 285] on button "Enregistrer" at bounding box center [719, 287] width 84 height 21
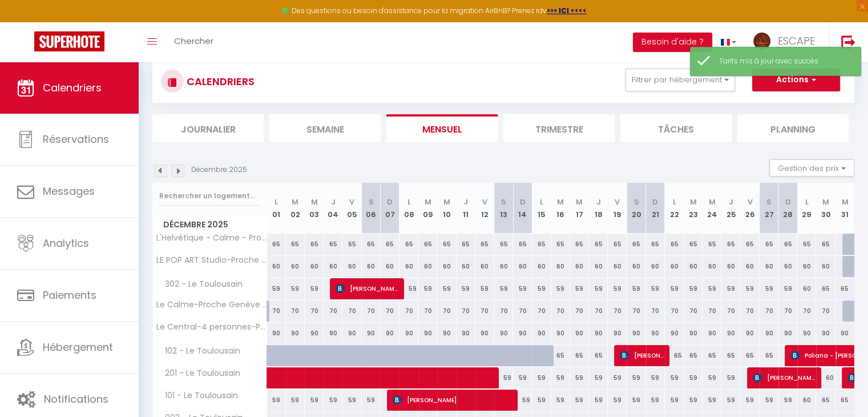
click at [847, 309] on div at bounding box center [852, 311] width 19 height 22
type input "70"
type input "Mer 31 Décembre 2025"
type input "Jeu 01 Janvier 2026"
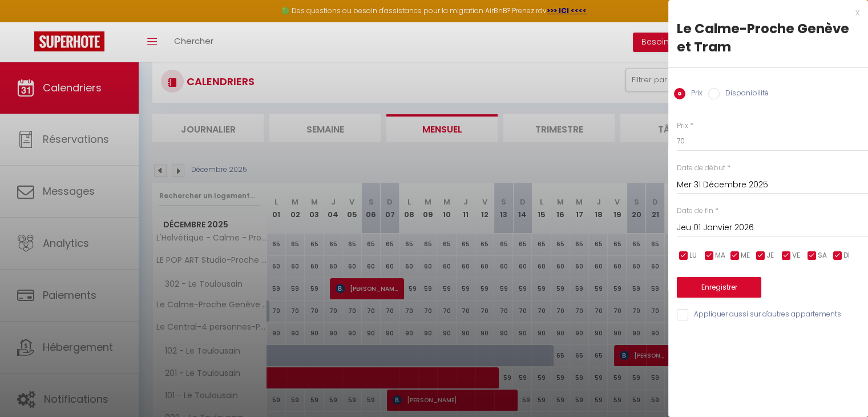
click at [714, 91] on input "Disponibilité" at bounding box center [714, 93] width 11 height 11
radio input "true"
radio input "false"
click at [750, 227] on input "Jeu 01 Janvier 2026" at bounding box center [772, 229] width 191 height 15
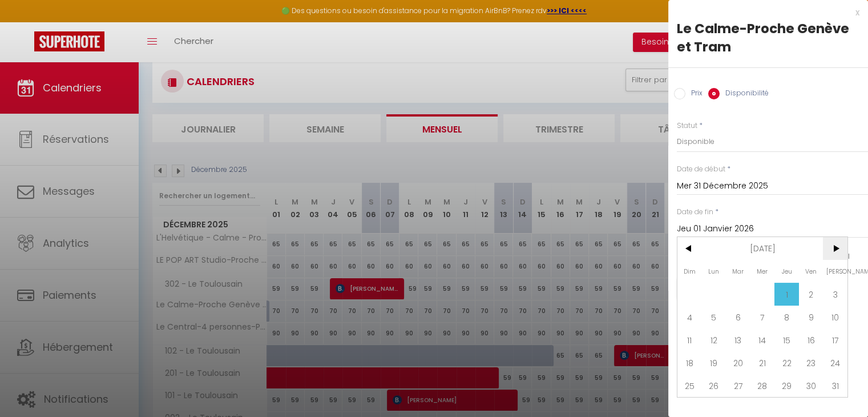
click at [839, 247] on span ">" at bounding box center [835, 248] width 25 height 23
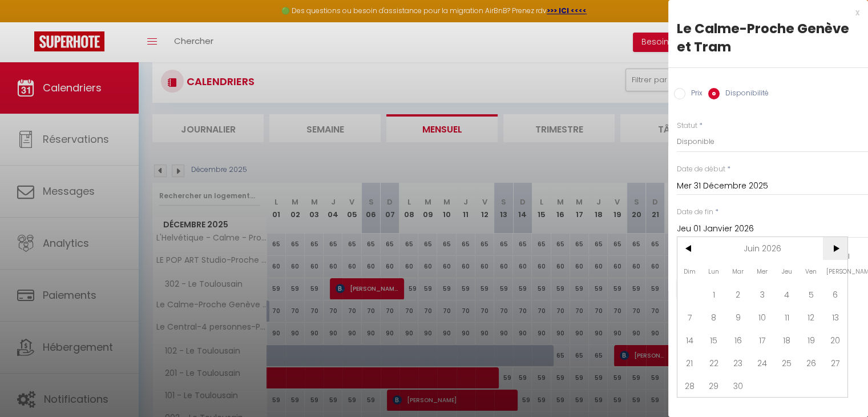
click at [839, 247] on span ">" at bounding box center [835, 248] width 25 height 23
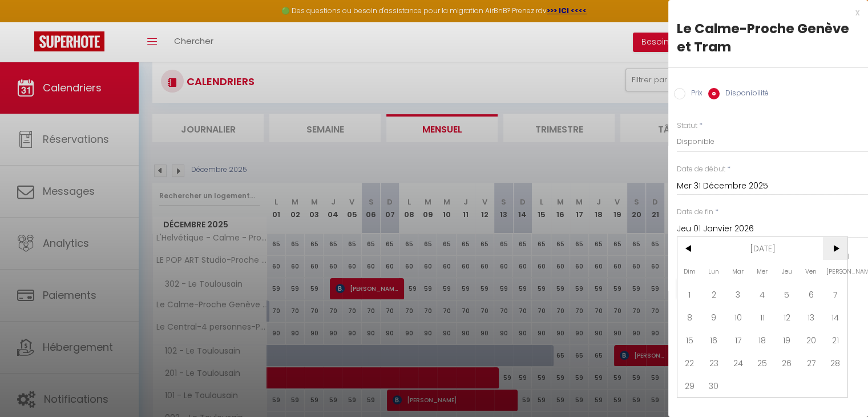
click at [839, 247] on span ">" at bounding box center [835, 248] width 25 height 23
click at [788, 386] on span "31" at bounding box center [787, 385] width 25 height 23
type input "Jeu 31 Décembre 2026"
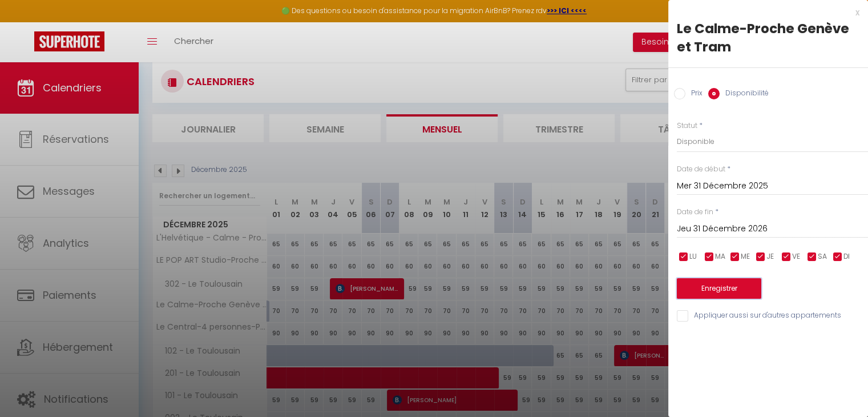
click at [735, 292] on button "Enregistrer" at bounding box center [719, 288] width 84 height 21
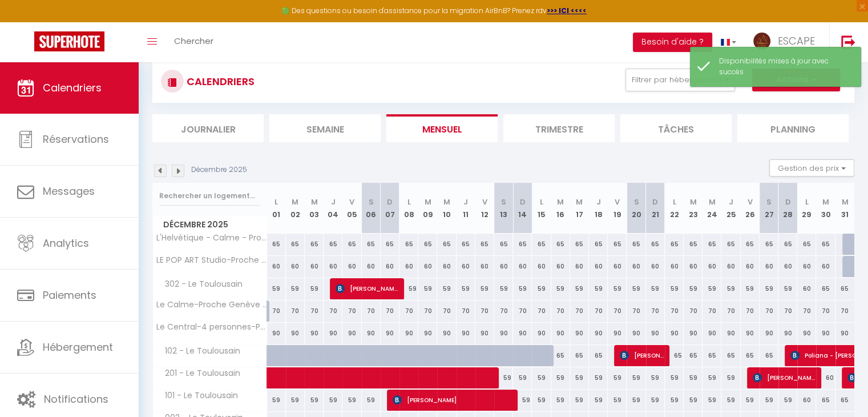
scroll to position [107, 0]
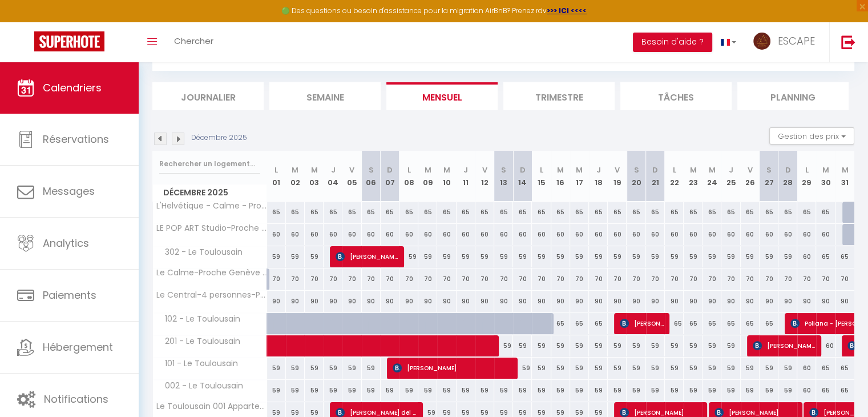
click at [155, 138] on img at bounding box center [160, 138] width 13 height 13
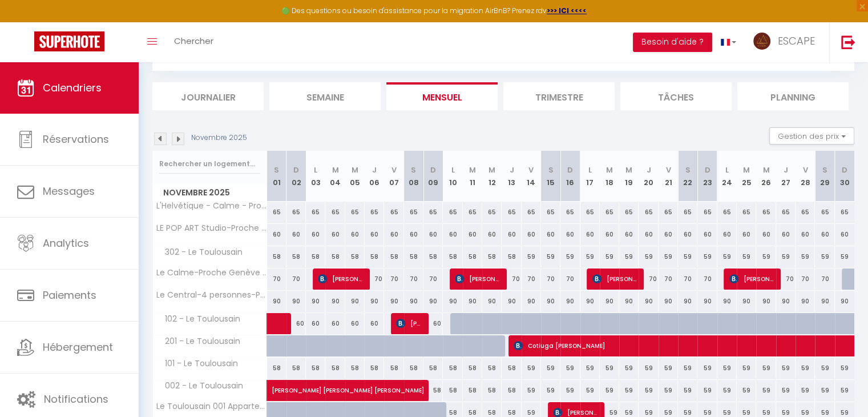
click at [846, 282] on div at bounding box center [851, 279] width 19 height 22
select select "1"
type input "Dim 30 Novembre 2025"
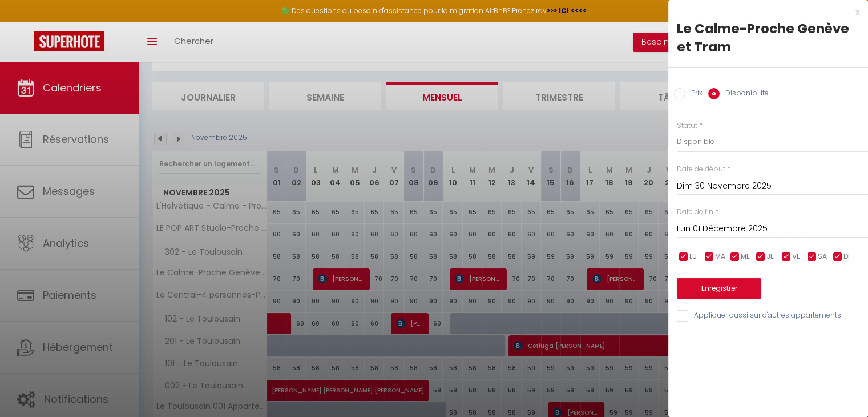
click at [764, 231] on input "Lun 01 Décembre 2025" at bounding box center [772, 229] width 191 height 15
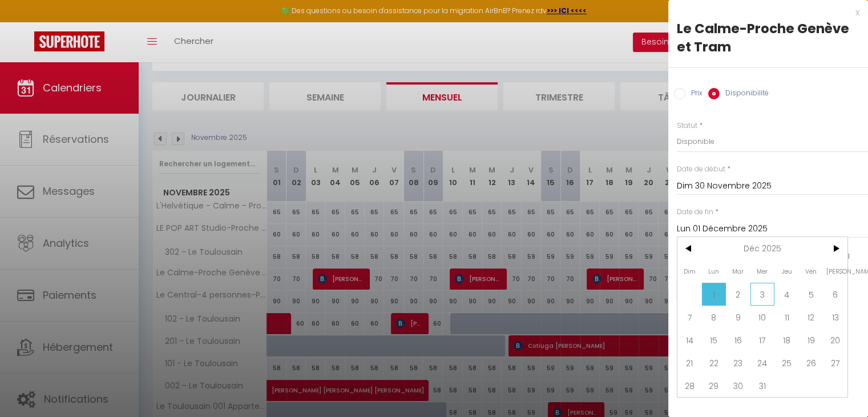
click at [762, 294] on span "3" at bounding box center [763, 294] width 25 height 23
type input "Mer 03 Décembre 2025"
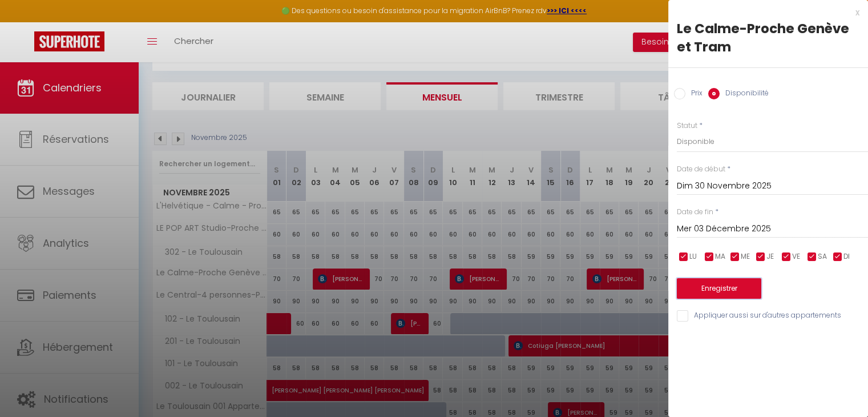
click at [707, 289] on button "Enregistrer" at bounding box center [719, 288] width 84 height 21
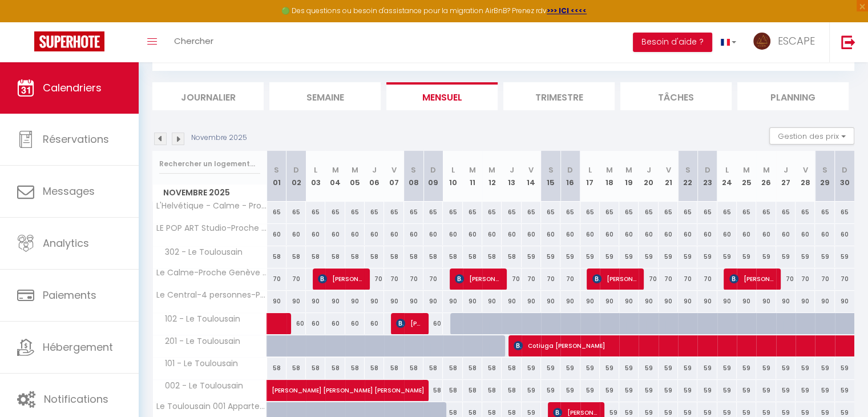
click at [178, 138] on img at bounding box center [178, 138] width 13 height 13
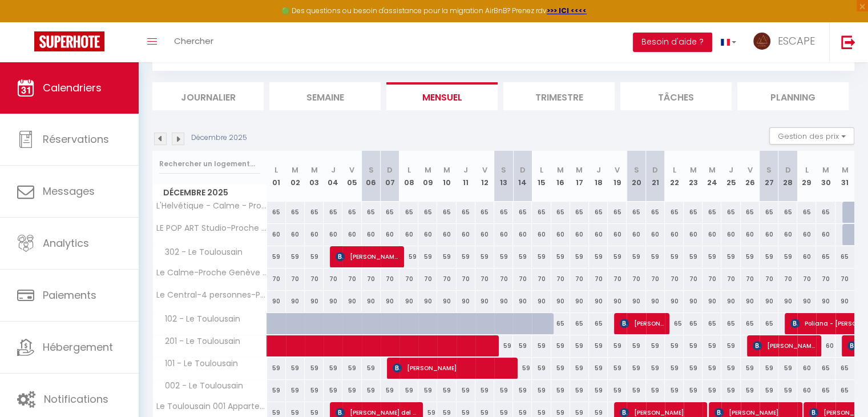
click at [176, 138] on img at bounding box center [178, 138] width 13 height 13
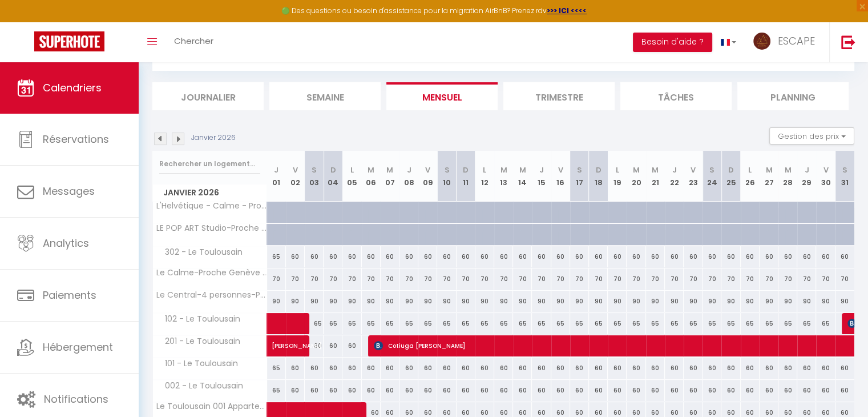
click at [160, 140] on img at bounding box center [160, 138] width 13 height 13
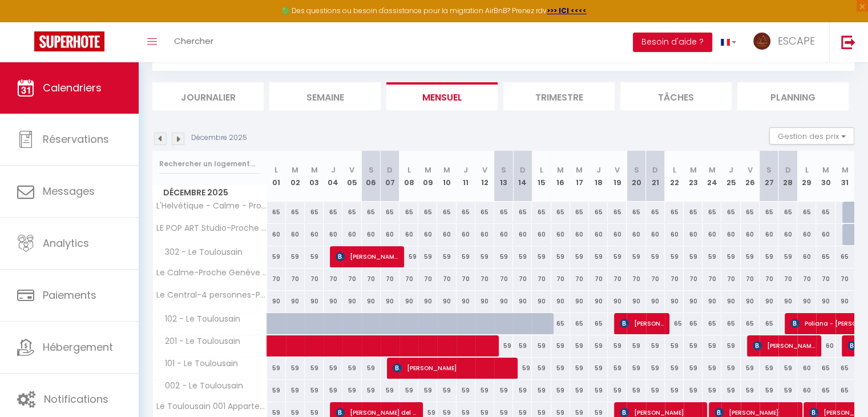
click at [844, 233] on div at bounding box center [852, 235] width 19 height 22
select select "1"
type input "Mer 31 Décembre 2025"
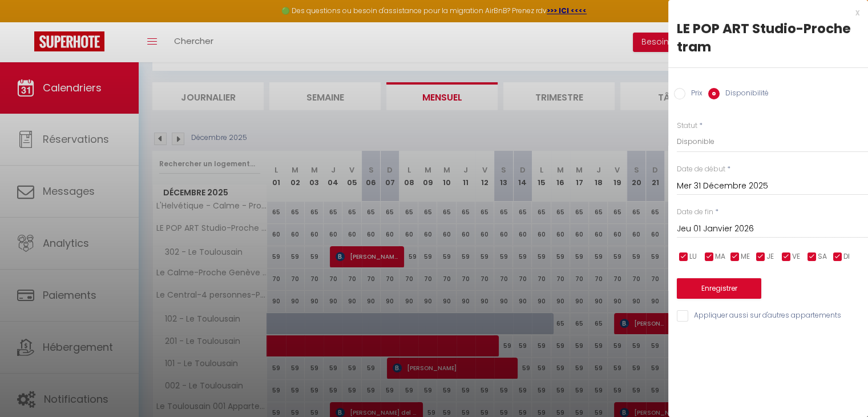
click at [743, 226] on input "Jeu 01 Janvier 2026" at bounding box center [772, 229] width 191 height 15
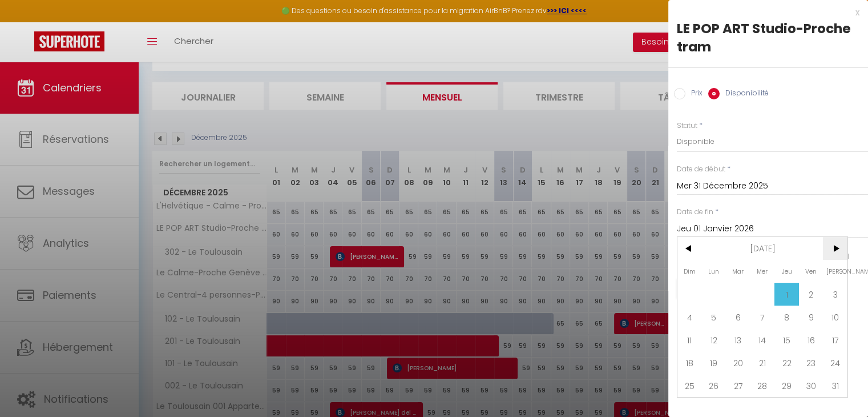
click at [839, 248] on span ">" at bounding box center [835, 248] width 25 height 23
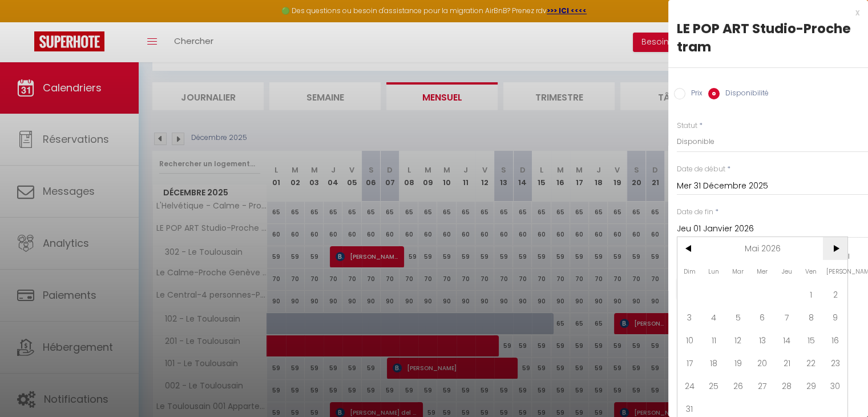
click at [839, 248] on span ">" at bounding box center [835, 248] width 25 height 23
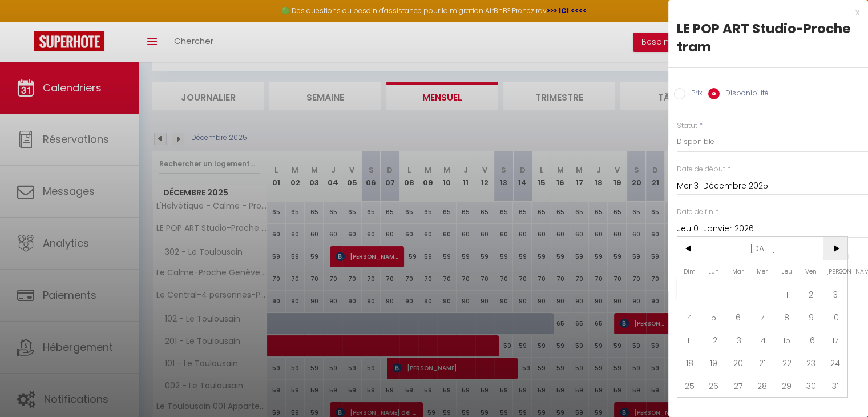
click at [839, 248] on span ">" at bounding box center [835, 248] width 25 height 23
click at [689, 247] on span "<" at bounding box center [690, 248] width 25 height 23
click at [791, 385] on span "31" at bounding box center [787, 385] width 25 height 23
type input "Jeu 31 Décembre 2026"
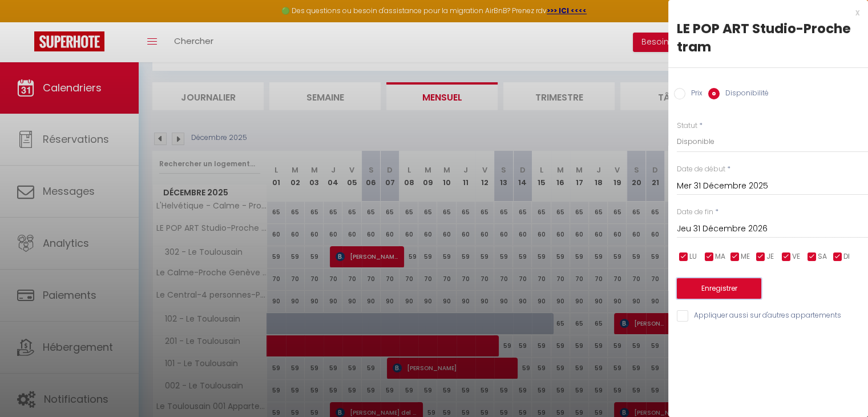
click at [732, 288] on button "Enregistrer" at bounding box center [719, 288] width 84 height 21
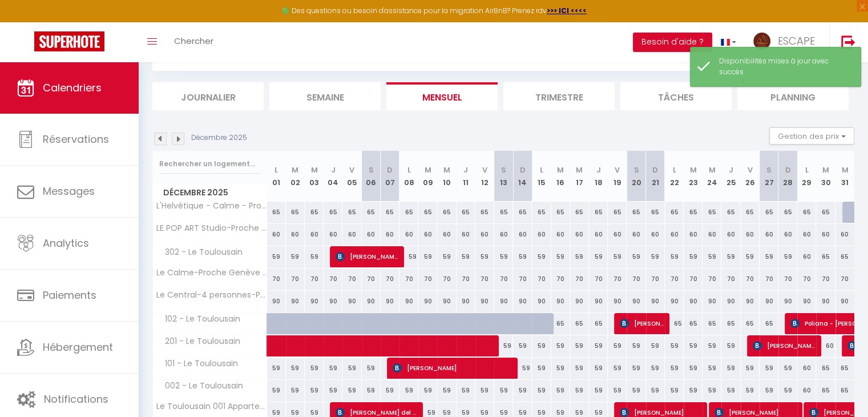
click at [177, 140] on img at bounding box center [178, 138] width 13 height 13
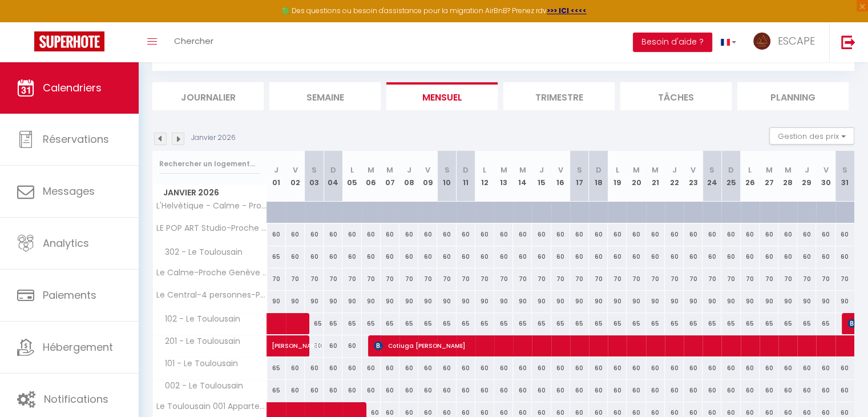
click at [160, 138] on img at bounding box center [160, 138] width 13 height 13
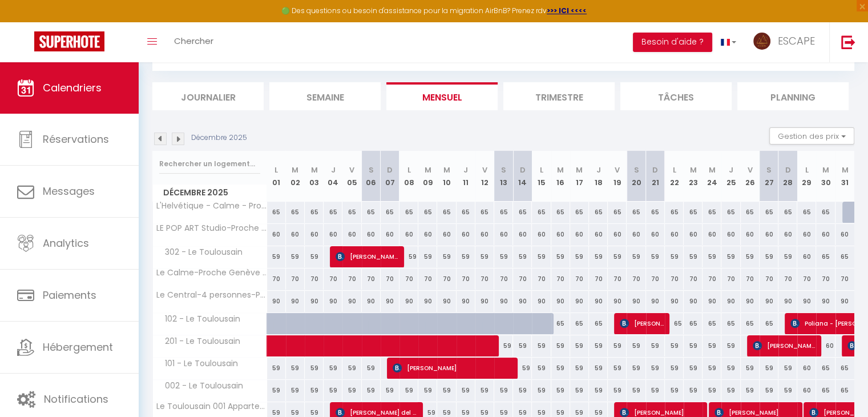
click at [843, 210] on div at bounding box center [852, 213] width 19 height 22
select select "1"
type input "Mer 31 Décembre 2025"
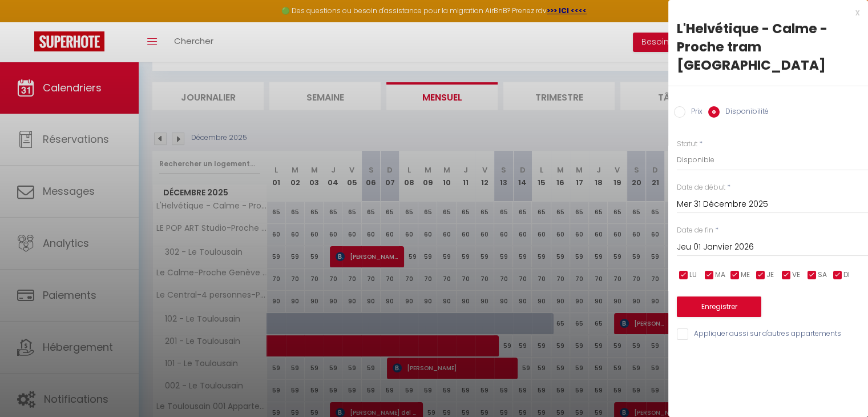
click at [748, 240] on input "Jeu 01 Janvier 2026" at bounding box center [772, 247] width 191 height 15
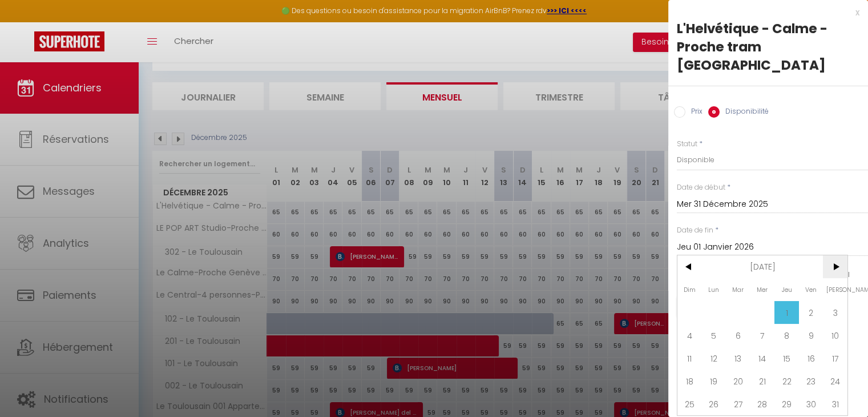
click at [836, 255] on span ">" at bounding box center [835, 266] width 25 height 23
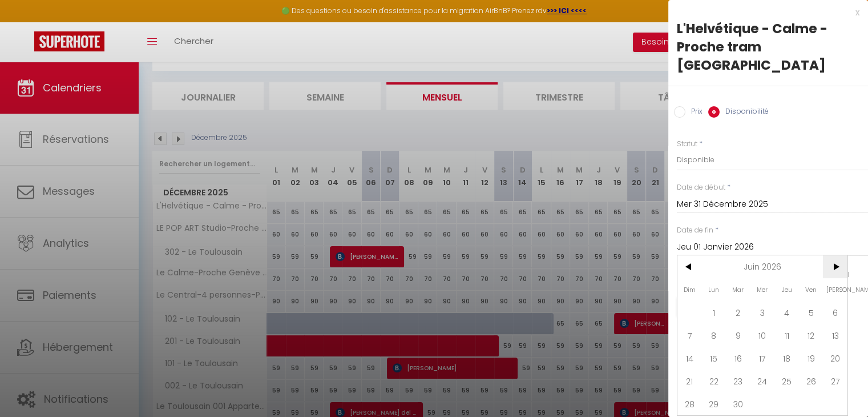
click at [836, 255] on span ">" at bounding box center [835, 266] width 25 height 23
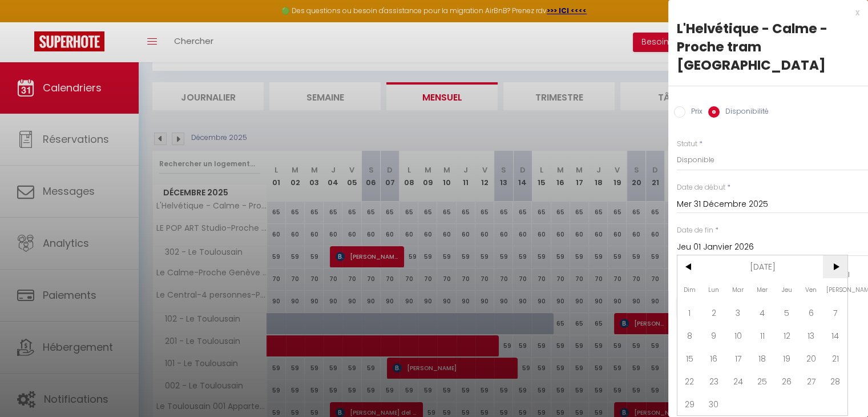
click at [836, 255] on span ">" at bounding box center [835, 266] width 25 height 23
click at [788, 392] on span "31" at bounding box center [787, 403] width 25 height 23
type input "Jeu 31 Décembre 2026"
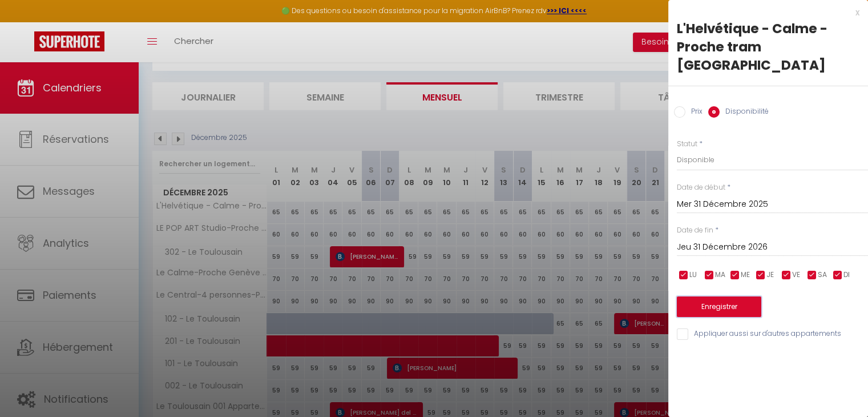
click at [740, 296] on button "Enregistrer" at bounding box center [719, 306] width 84 height 21
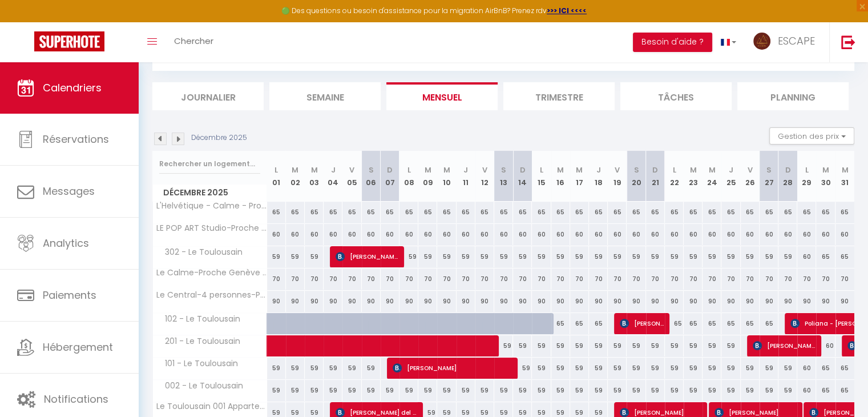
click at [179, 139] on img at bounding box center [178, 138] width 13 height 13
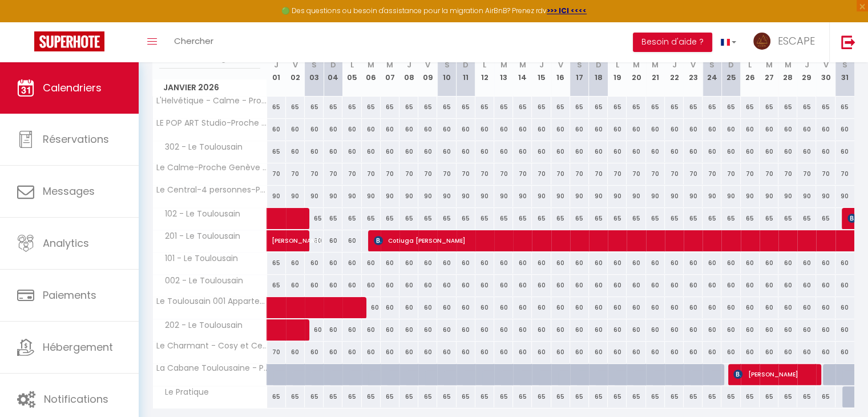
scroll to position [212, 0]
click at [424, 239] on span "Cotiuga [PERSON_NAME]" at bounding box center [768, 241] width 788 height 22
select select "OK"
select select "KO"
select select "0"
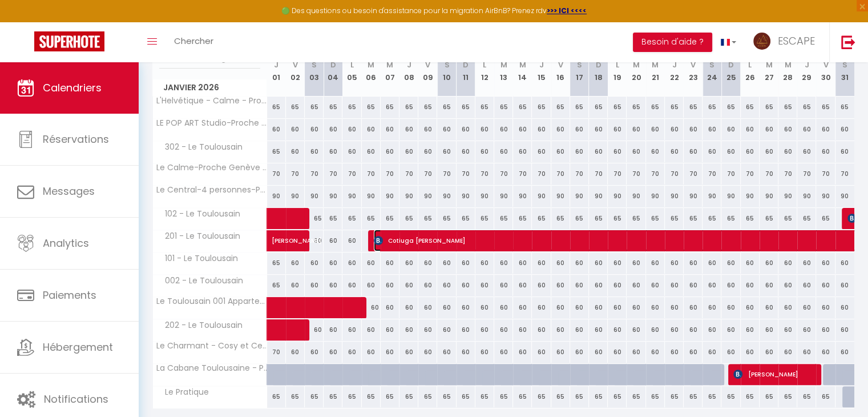
select select "0"
select select "1"
select select
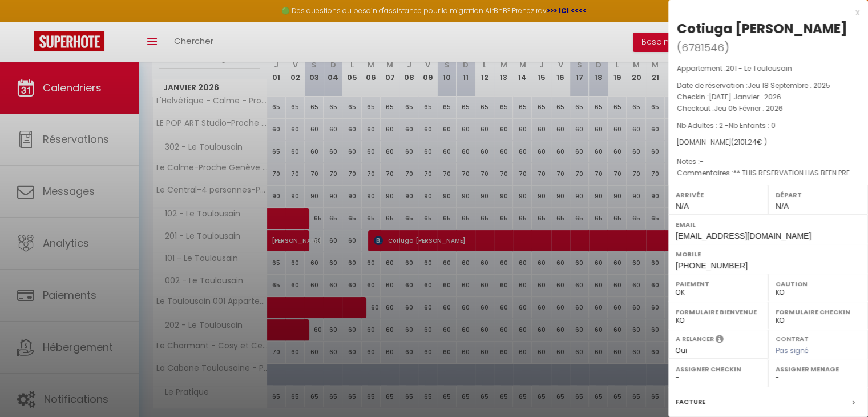
click at [424, 239] on div at bounding box center [434, 208] width 868 height 417
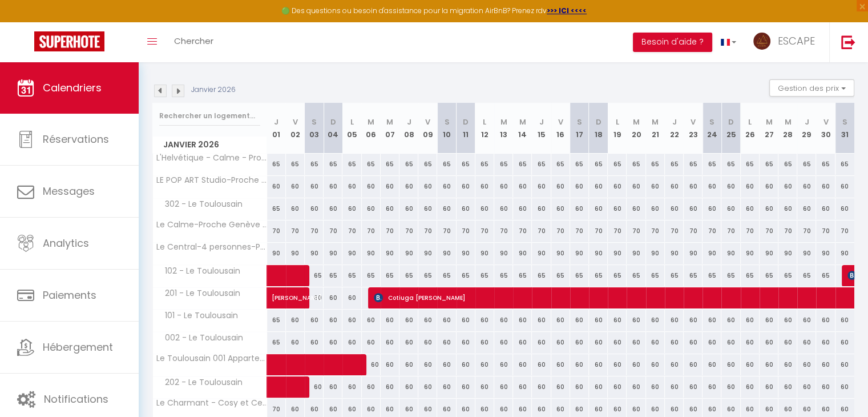
scroll to position [152, 0]
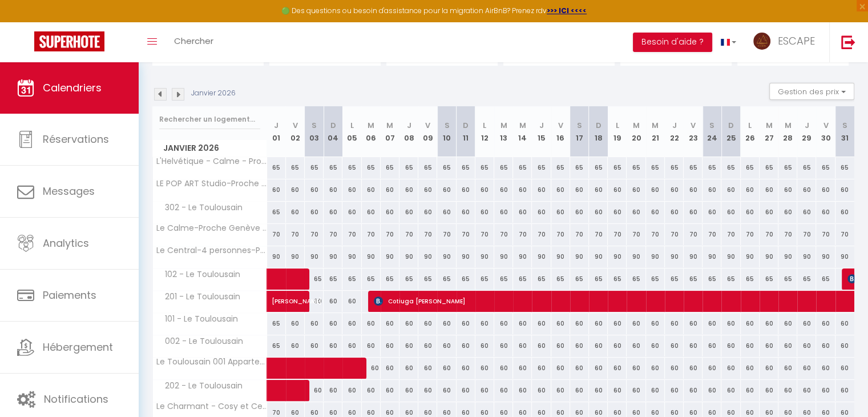
click at [162, 95] on img at bounding box center [160, 94] width 13 height 13
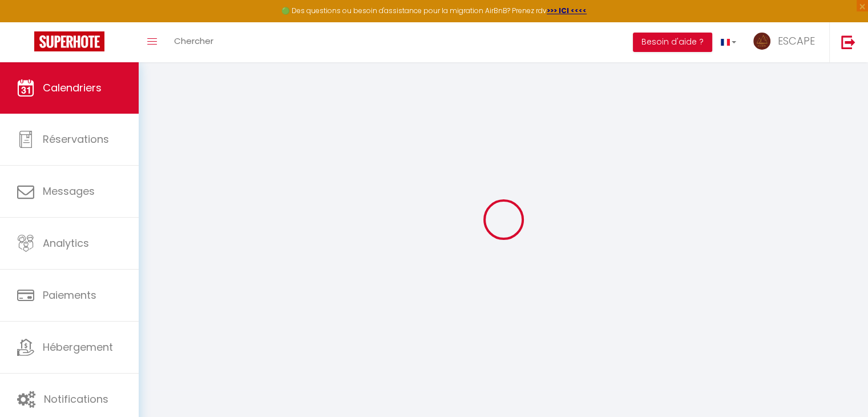
scroll to position [62, 0]
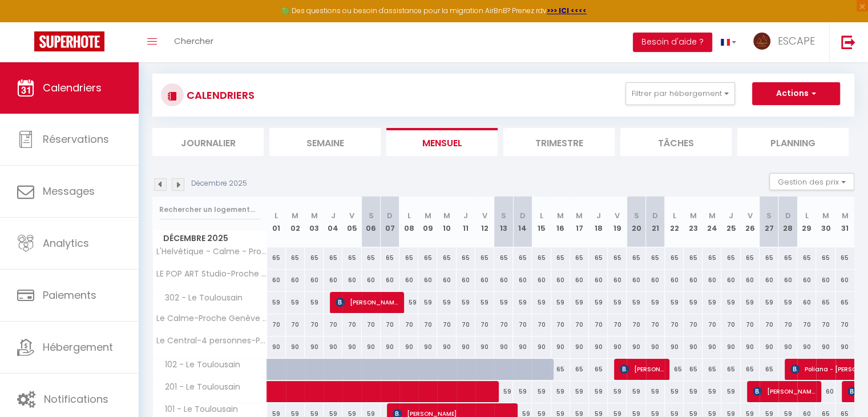
click at [162, 178] on img at bounding box center [160, 184] width 13 height 13
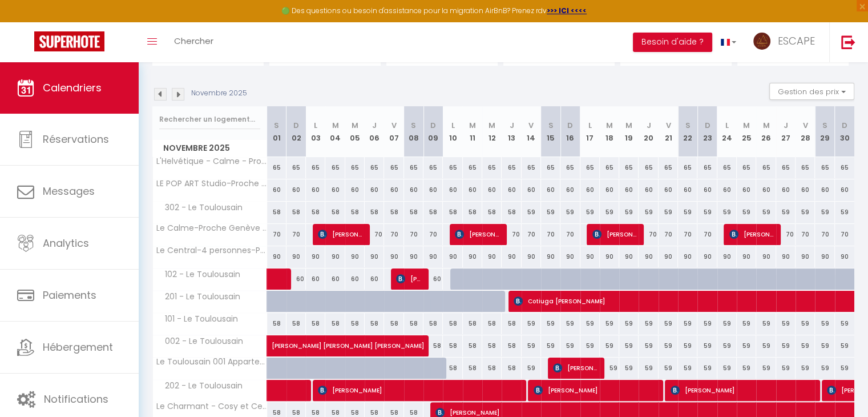
scroll to position [249, 0]
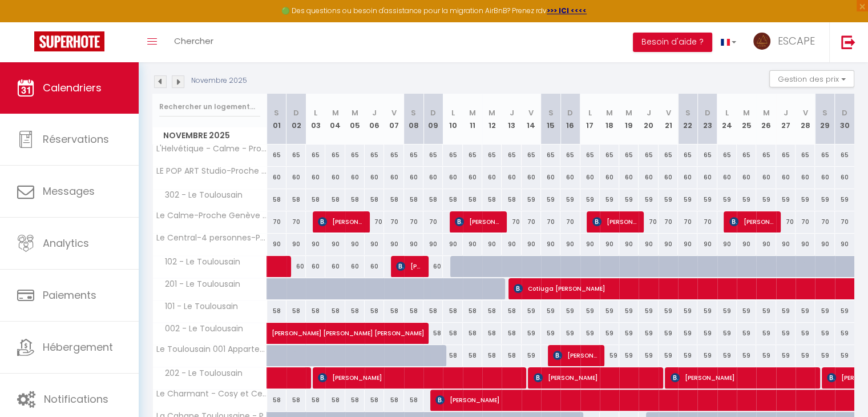
click at [176, 77] on img at bounding box center [178, 81] width 13 height 13
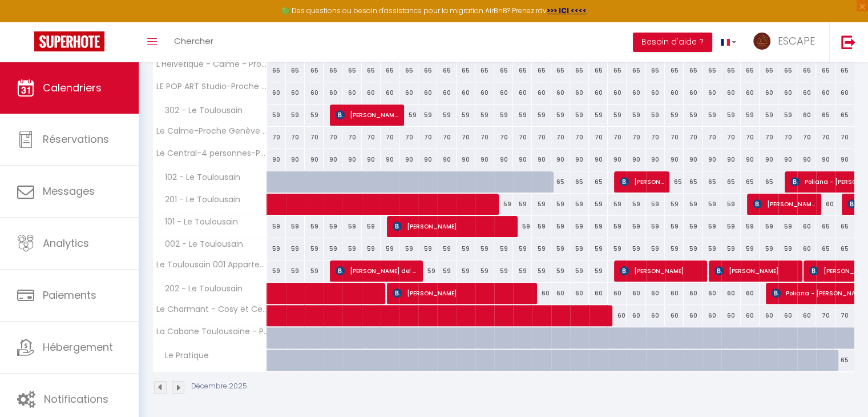
click at [845, 357] on div "65" at bounding box center [845, 359] width 19 height 21
select select "1"
type input "Mer 31 Décembre 2025"
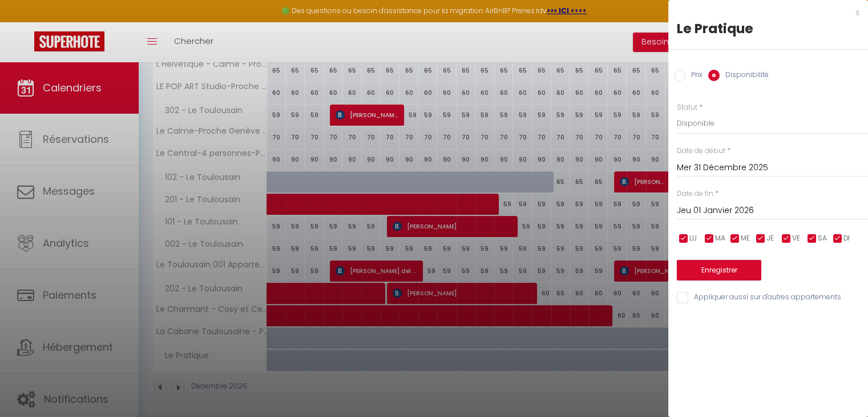
click at [758, 211] on input "Jeu 01 Janvier 2026" at bounding box center [772, 210] width 191 height 15
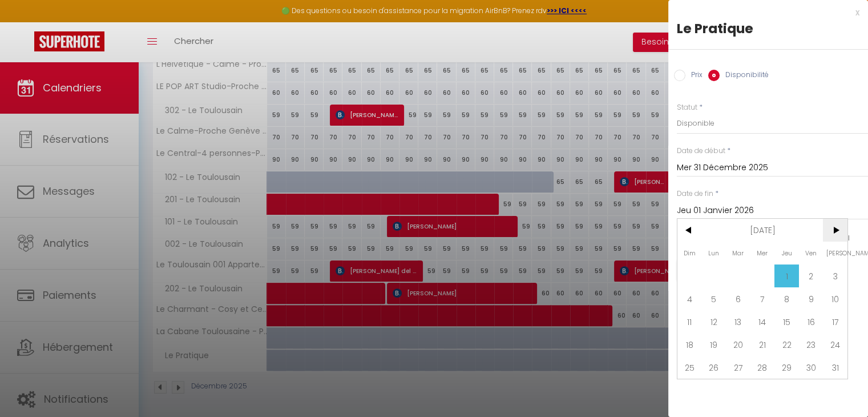
click at [834, 230] on span ">" at bounding box center [835, 230] width 25 height 23
click at [840, 351] on span "28" at bounding box center [835, 344] width 25 height 23
type input "[PERSON_NAME] 28 Février 2026"
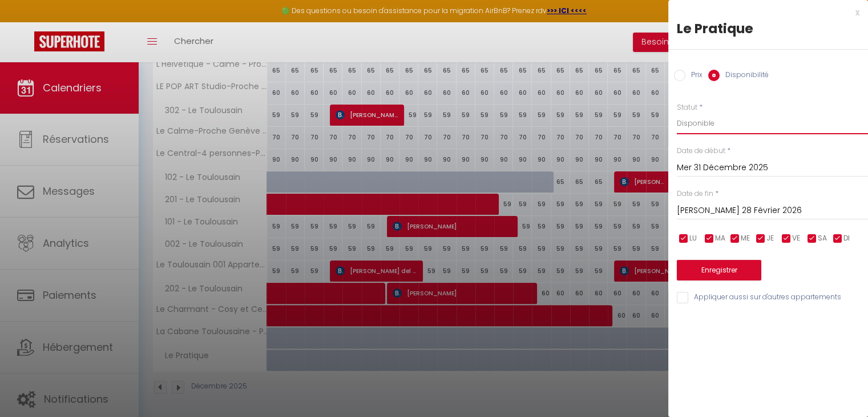
click at [714, 124] on select "Disponible Indisponible" at bounding box center [772, 123] width 191 height 22
select select "0"
click at [677, 112] on select "Disponible Indisponible" at bounding box center [772, 123] width 191 height 22
click at [715, 265] on button "Enregistrer" at bounding box center [719, 270] width 84 height 21
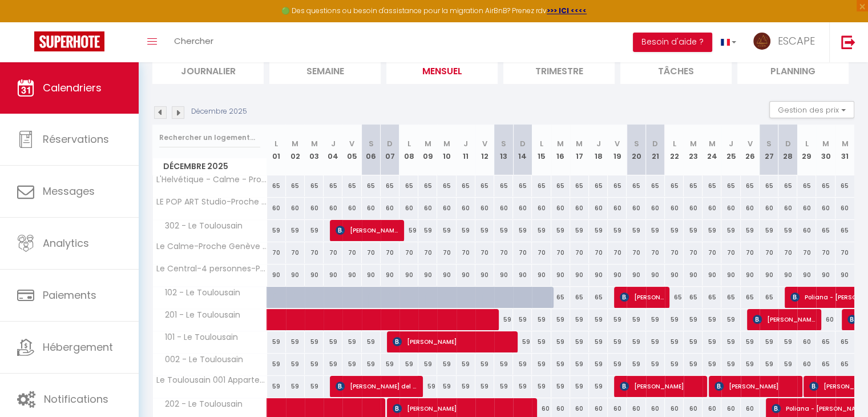
scroll to position [134, 0]
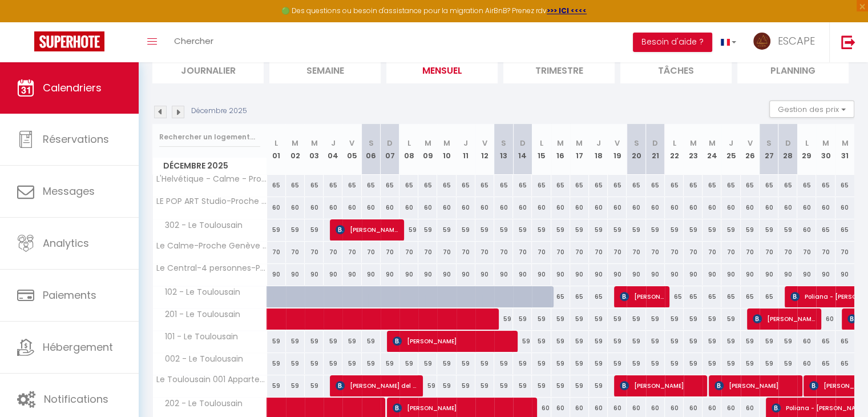
click at [164, 107] on img at bounding box center [160, 112] width 13 height 13
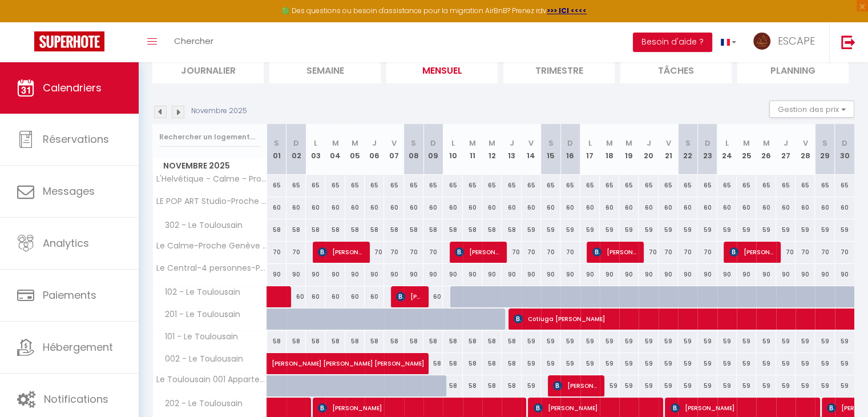
click at [159, 112] on img at bounding box center [160, 112] width 13 height 13
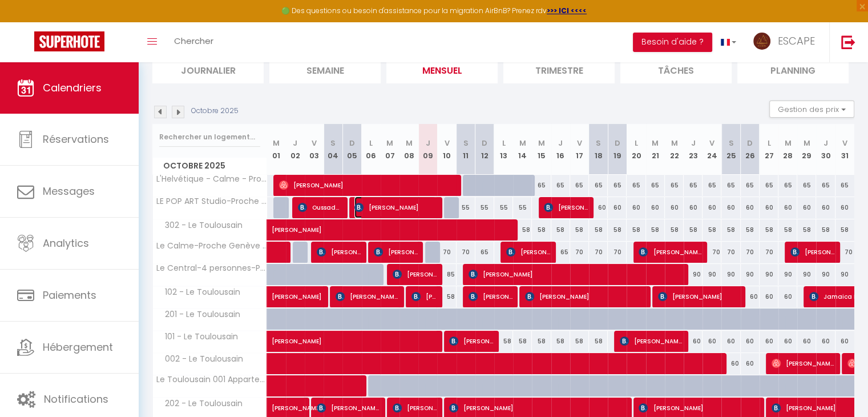
click at [376, 200] on span "[PERSON_NAME]" at bounding box center [396, 207] width 82 height 22
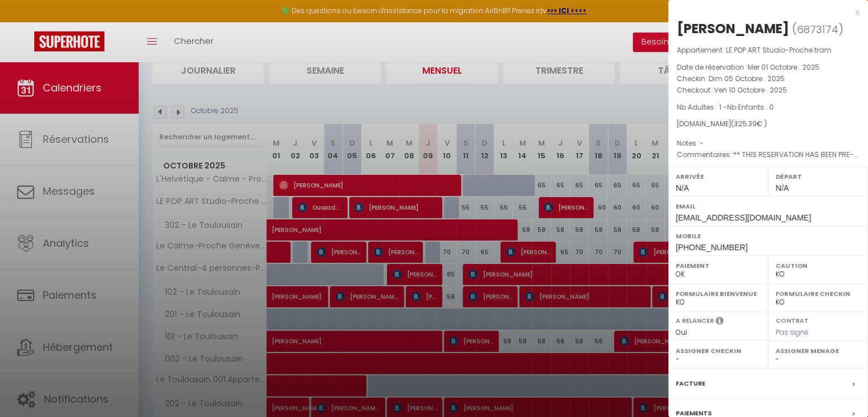
click at [376, 200] on div at bounding box center [434, 208] width 868 height 417
